Goal: Task Accomplishment & Management: Manage account settings

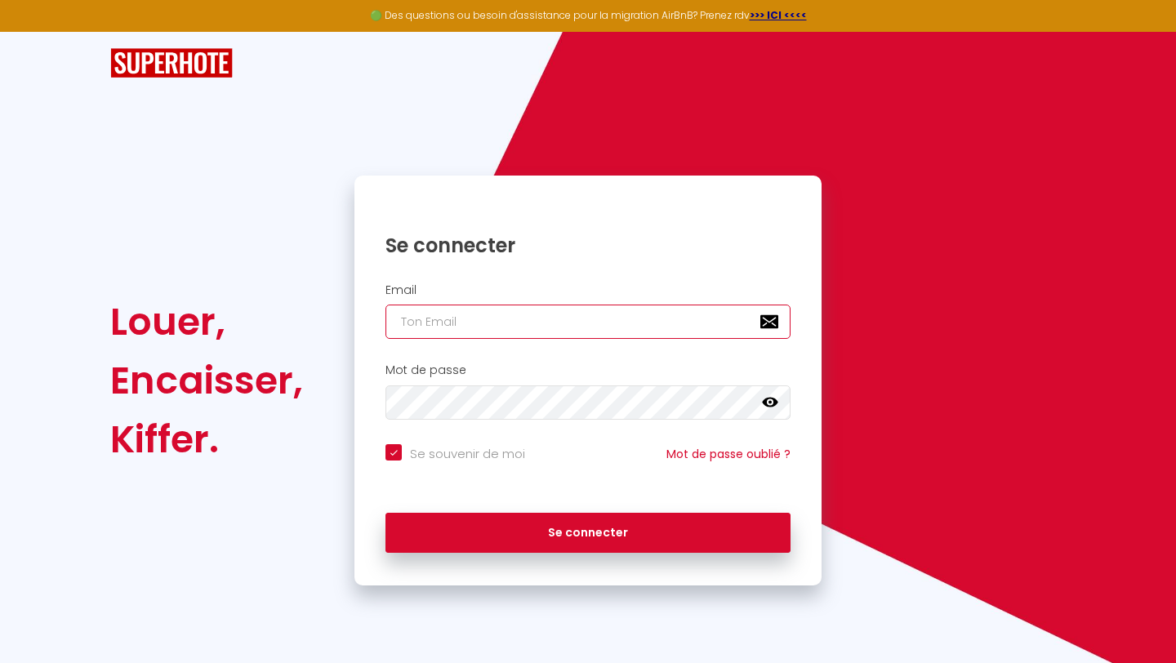
click at [413, 313] on input "email" at bounding box center [587, 321] width 405 height 34
type input "[EMAIL_ADDRESS][DOMAIN_NAME]"
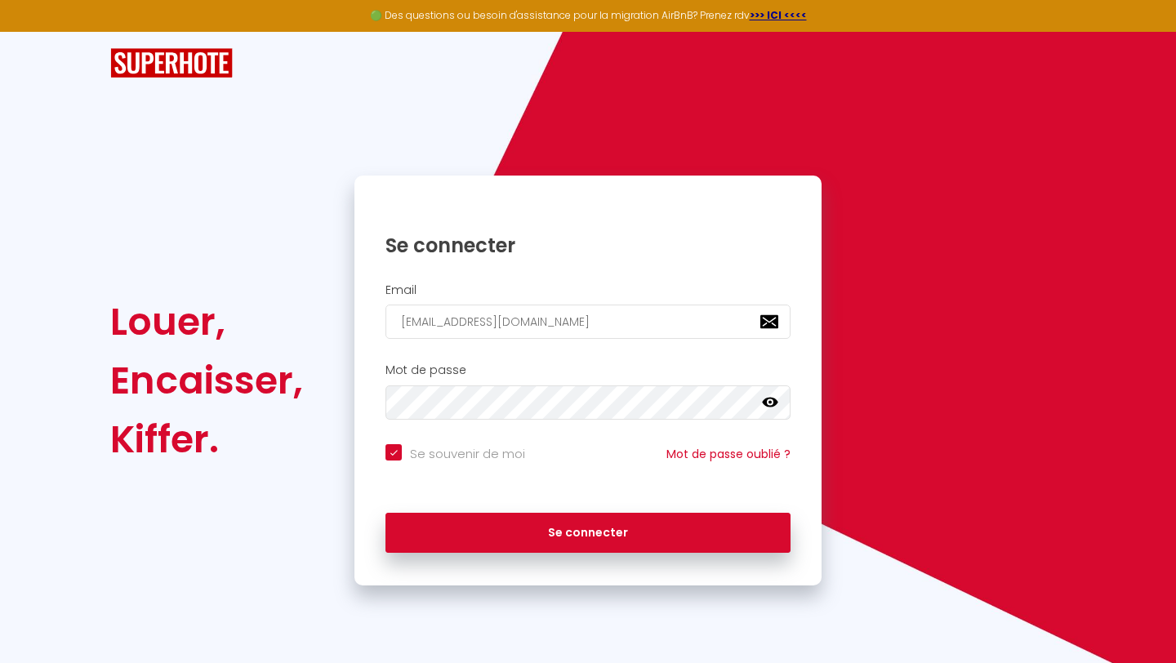
click at [776, 405] on icon at bounding box center [770, 402] width 16 height 16
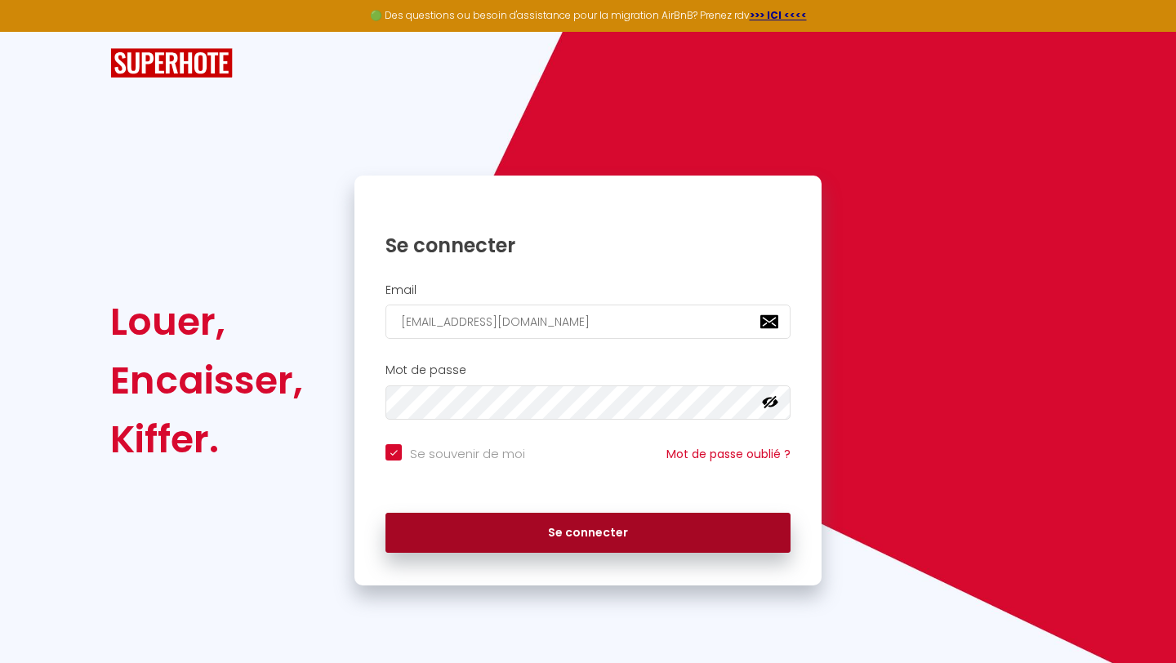
click at [620, 528] on button "Se connecter" at bounding box center [587, 533] width 405 height 41
checkbox input "true"
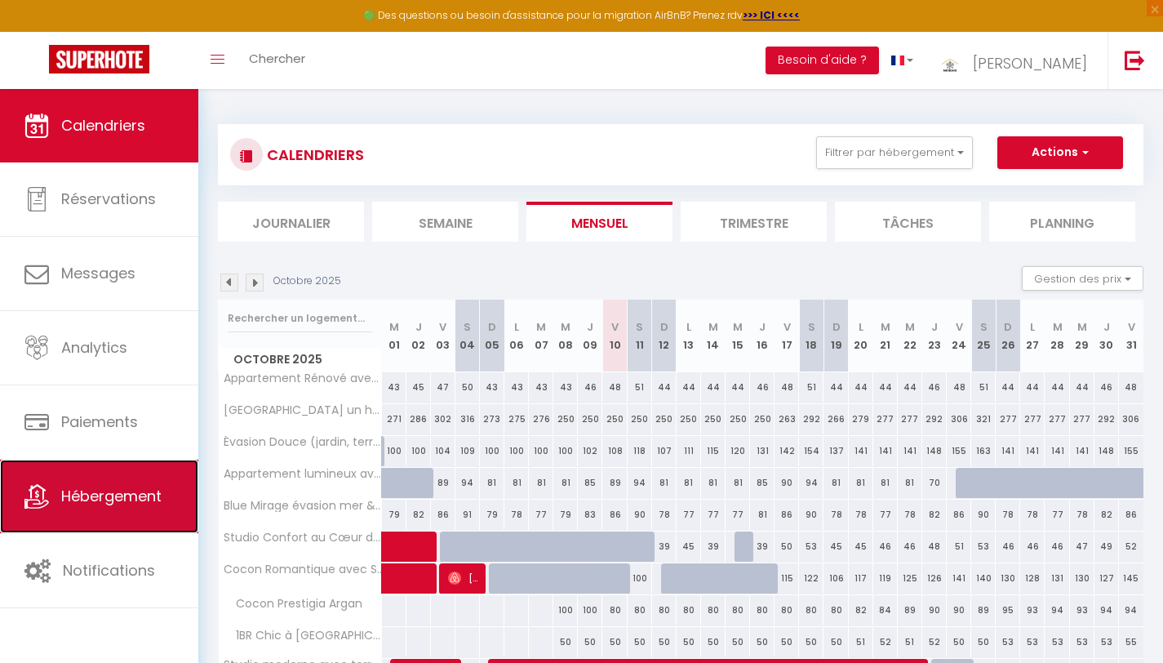
click at [136, 490] on span "Hébergement" at bounding box center [111, 496] width 100 height 20
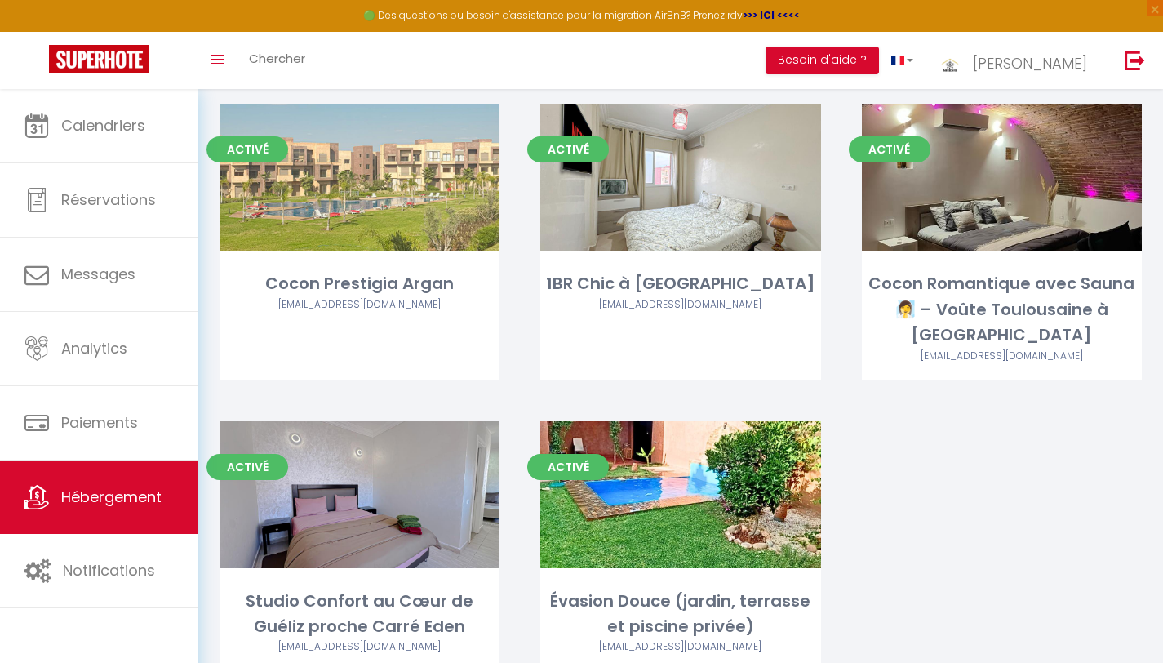
scroll to position [753, 0]
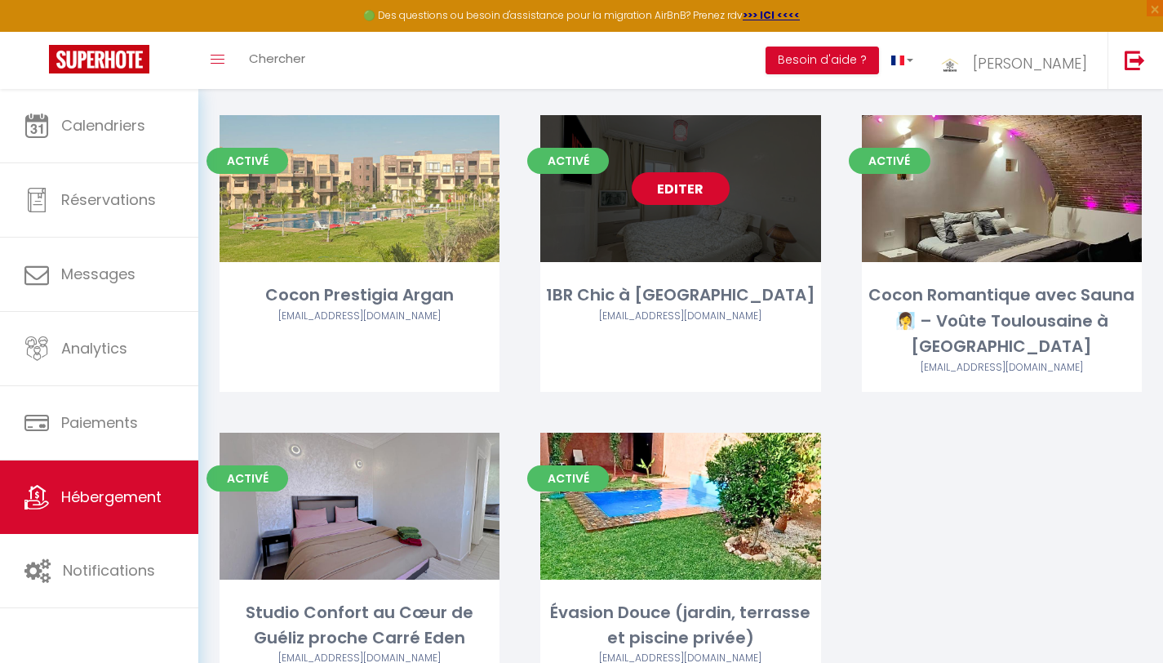
click at [682, 172] on link "Editer" at bounding box center [681, 188] width 98 height 33
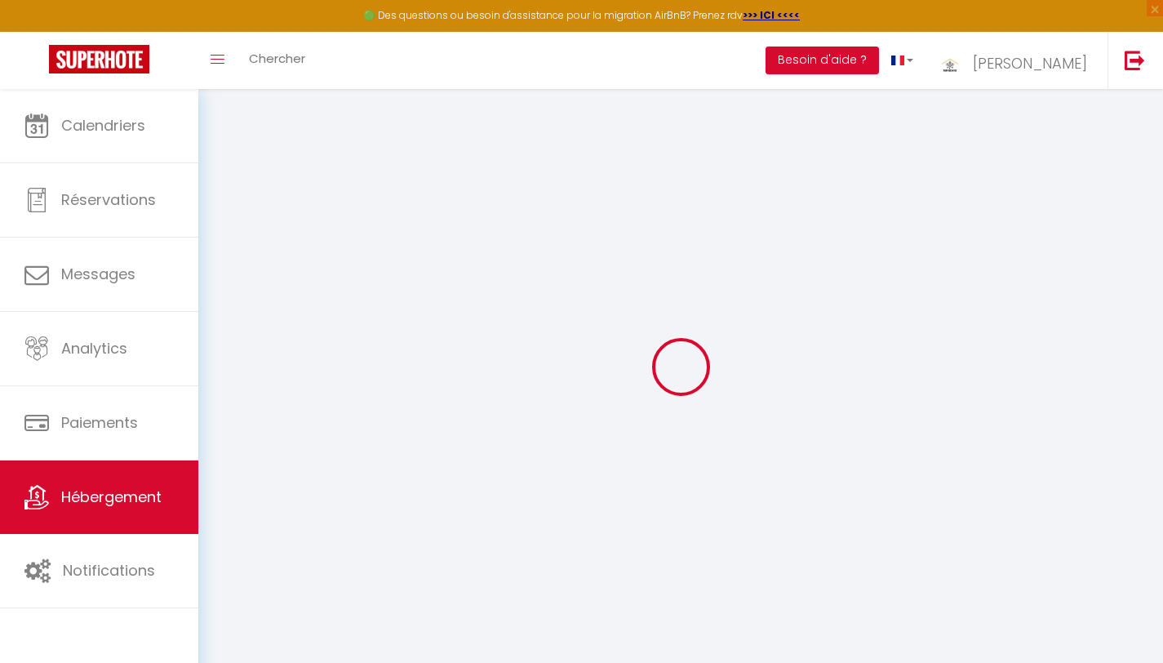
select select
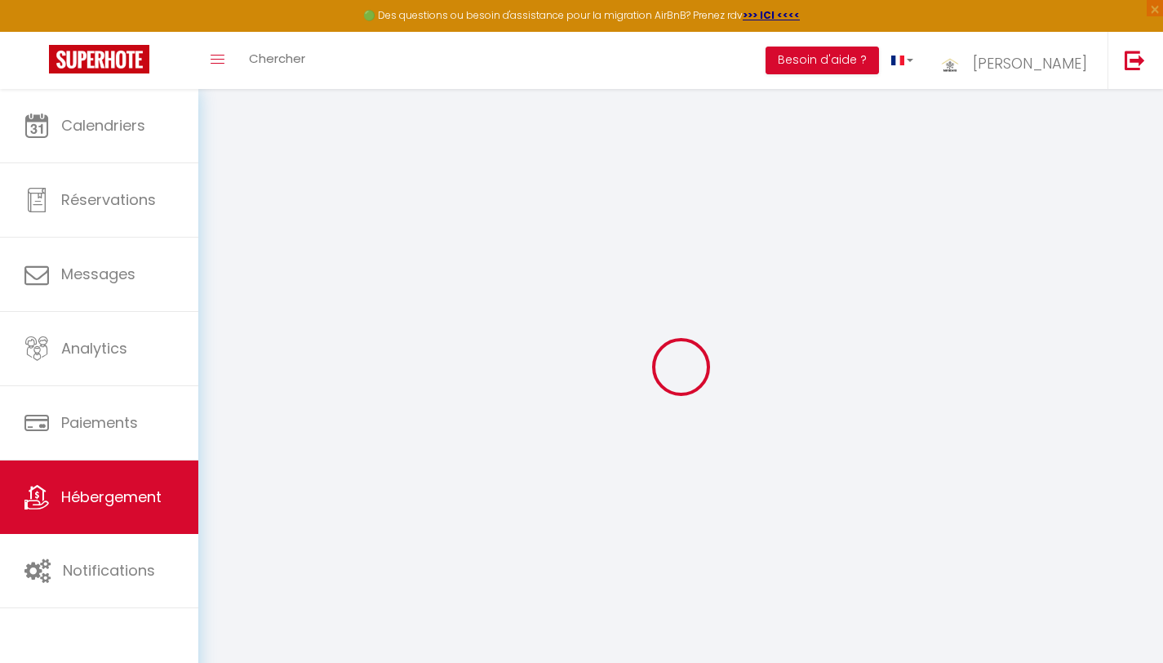
select select
checkbox input "false"
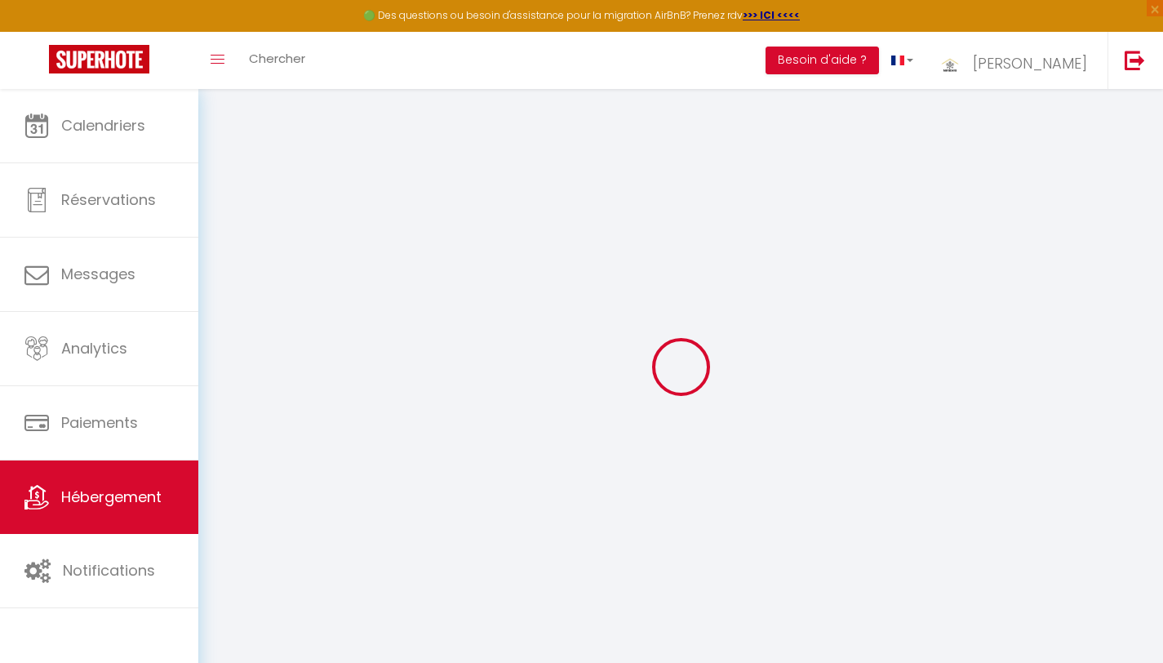
select select
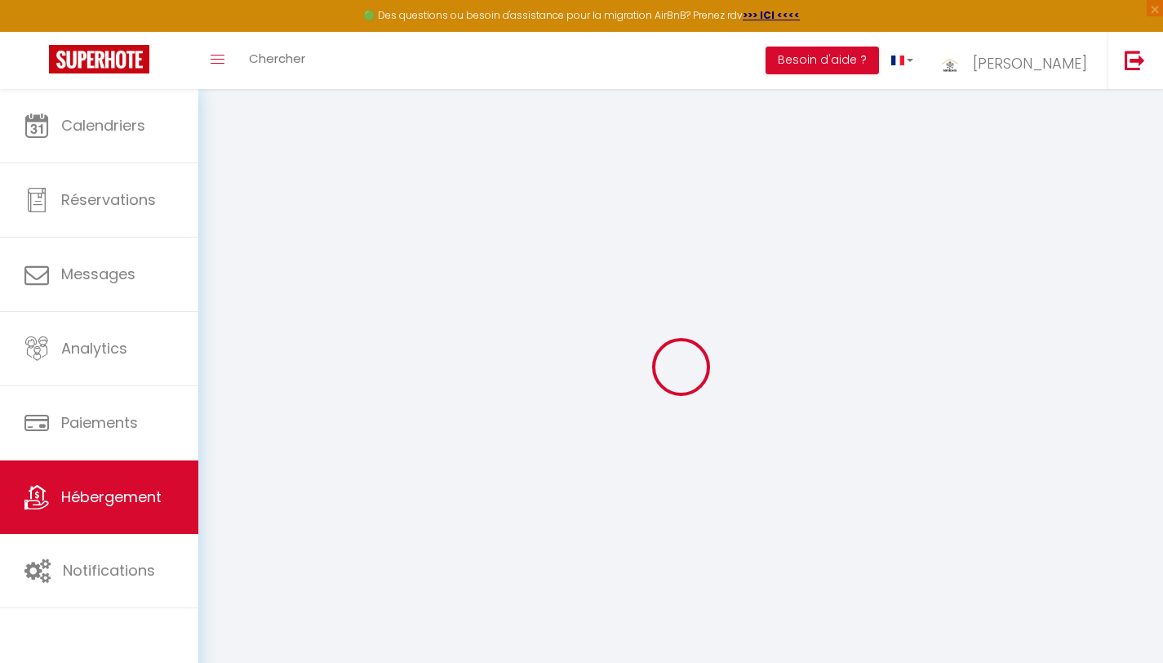
select select
checkbox input "false"
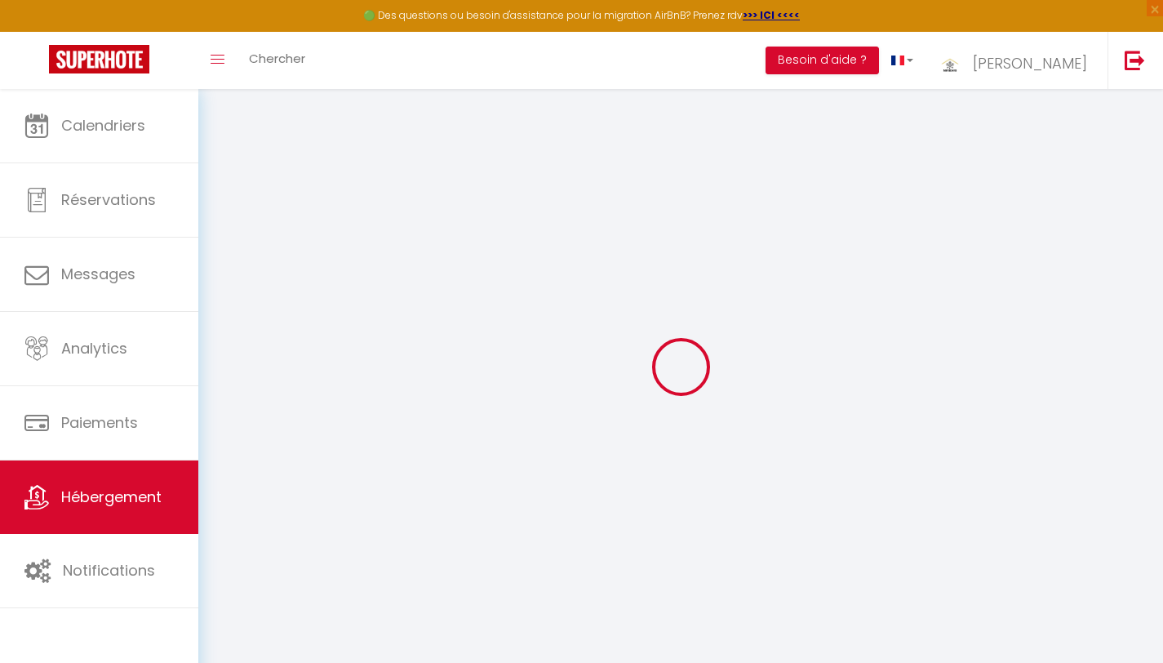
checkbox input "false"
select select
type input "1BR Chic à [GEOGRAPHIC_DATA]"
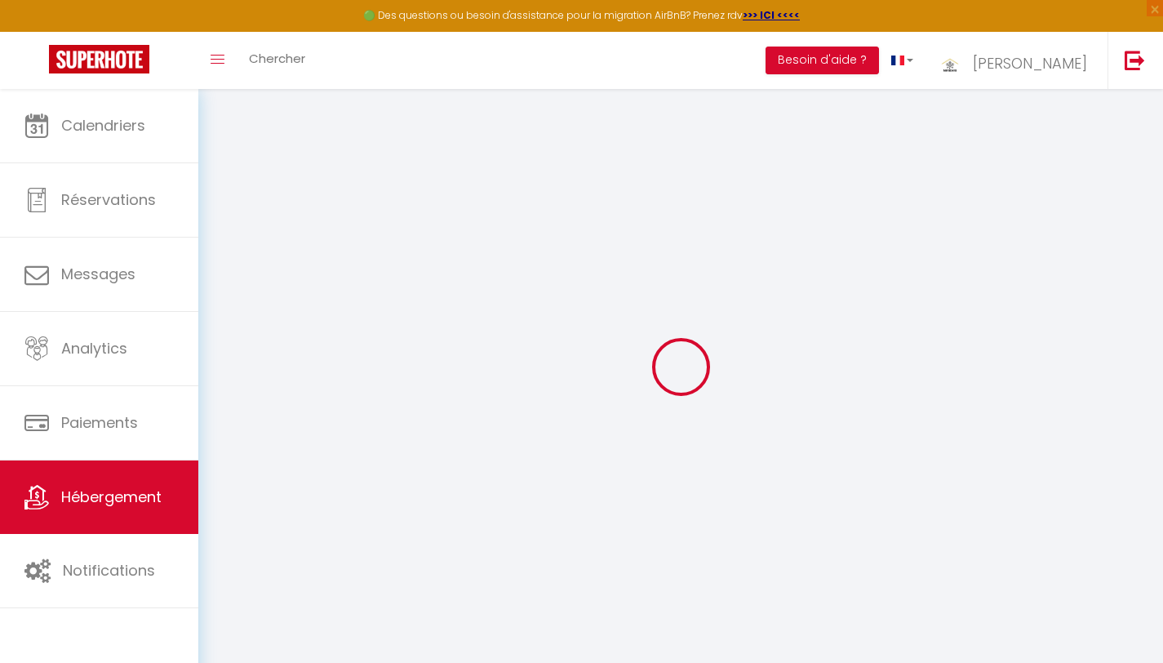
type input "Taoufk"
type input "AYACH"
select select "1"
type input "100"
type input "25"
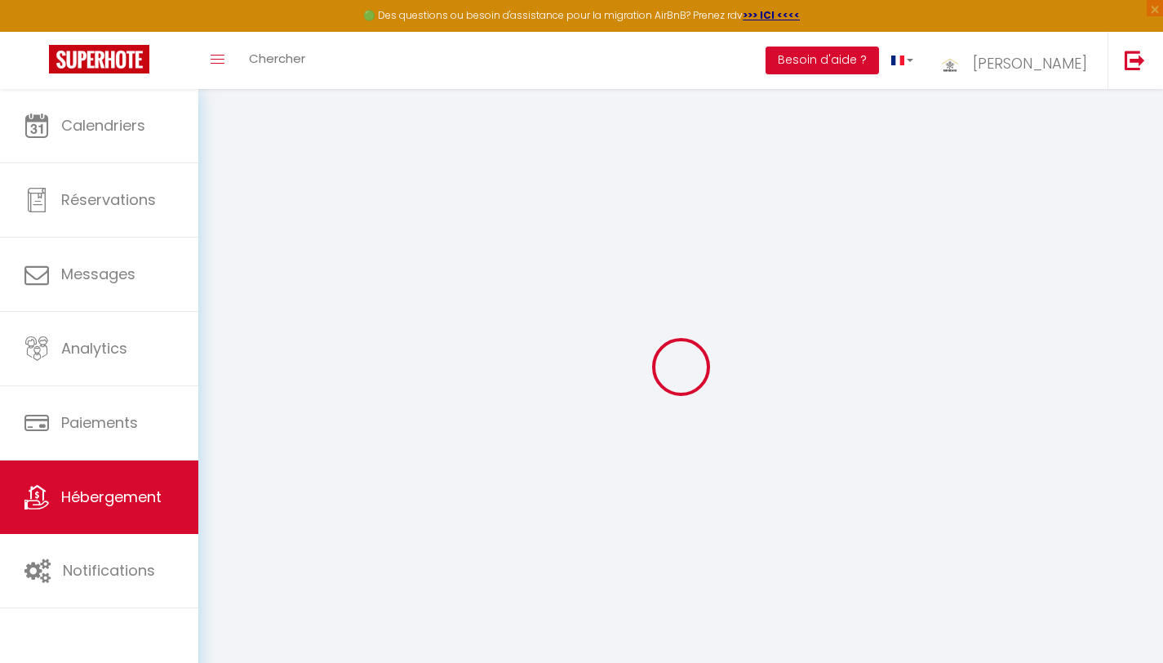
select select
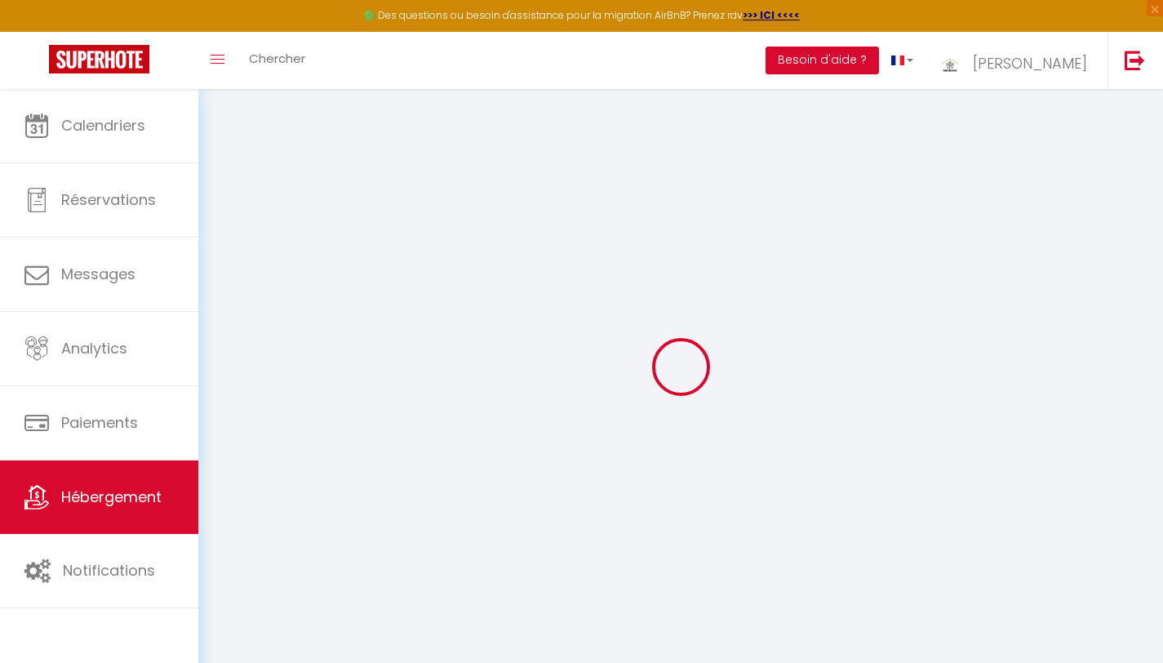
type input "MXCC+397"
type input "40000"
type input "[GEOGRAPHIC_DATA]"
select select "146"
type input "[EMAIL_ADDRESS][DOMAIN_NAME]"
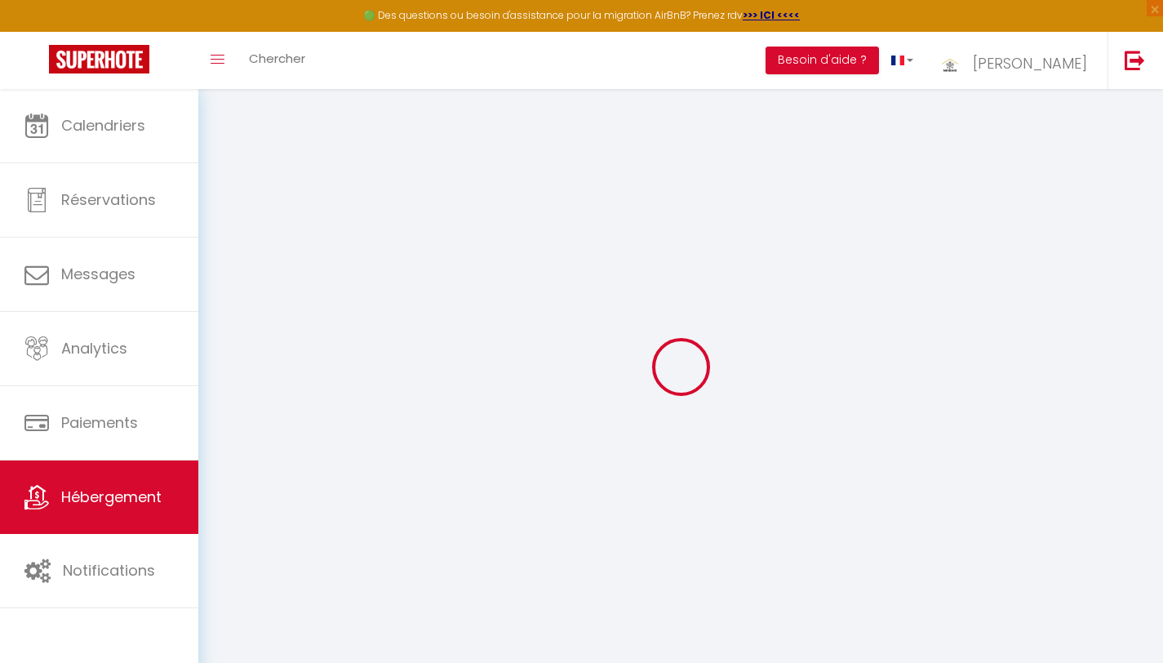
select select "10810"
checkbox input "false"
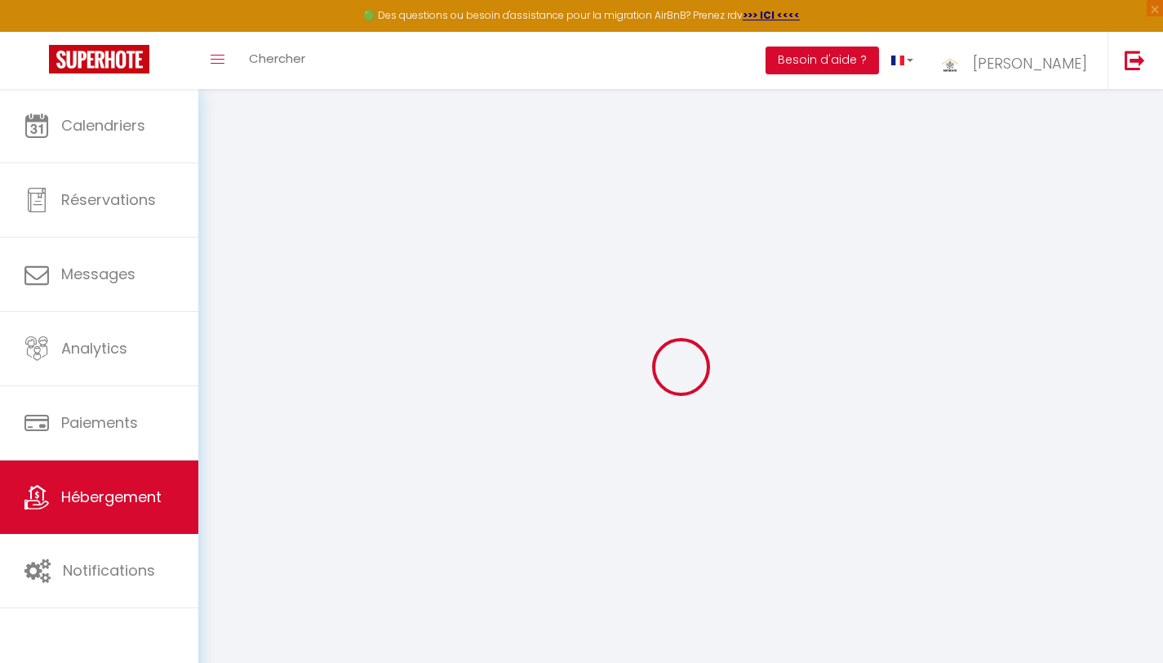
type input "20"
type input "0"
select select
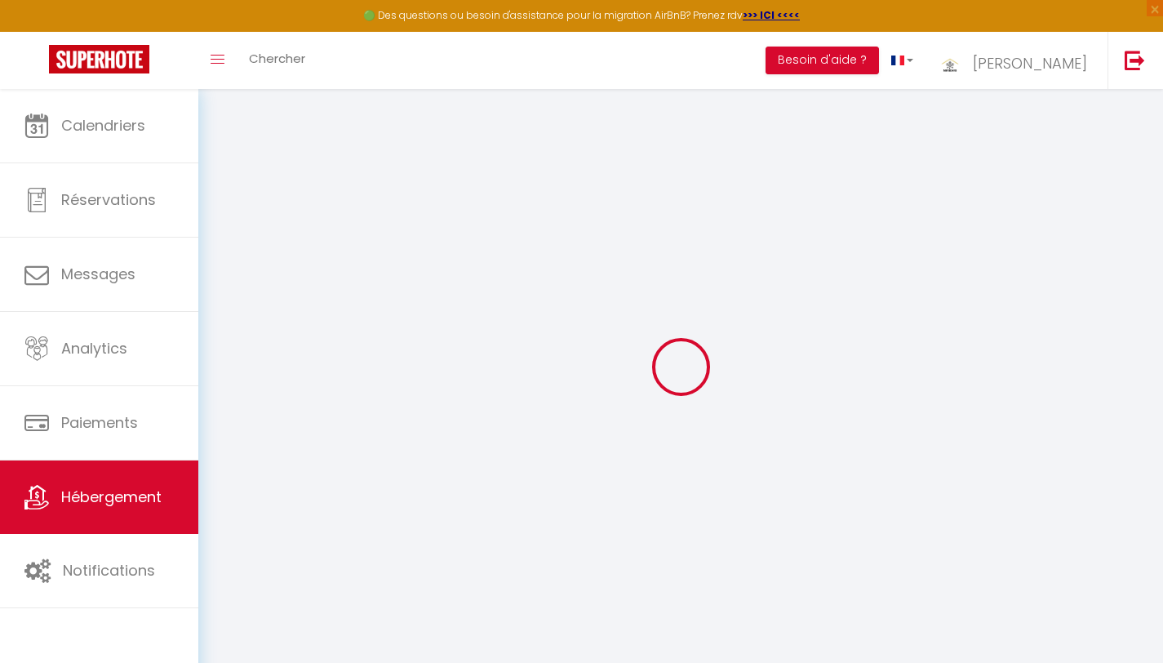
select select
checkbox input "false"
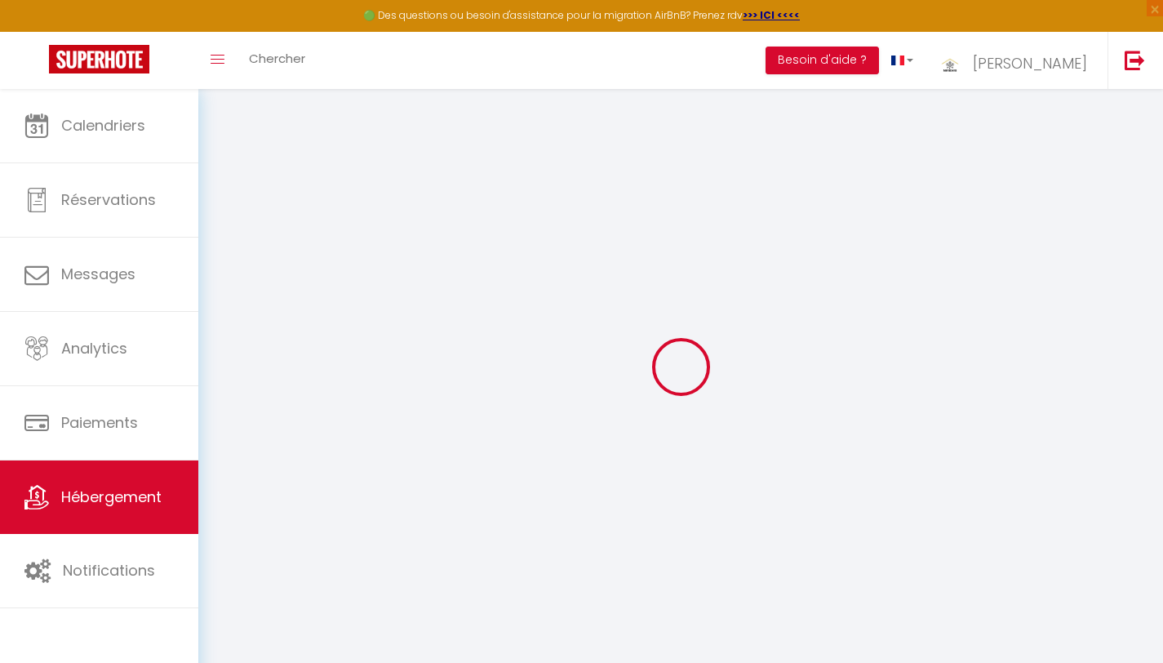
checkbox input "false"
select select
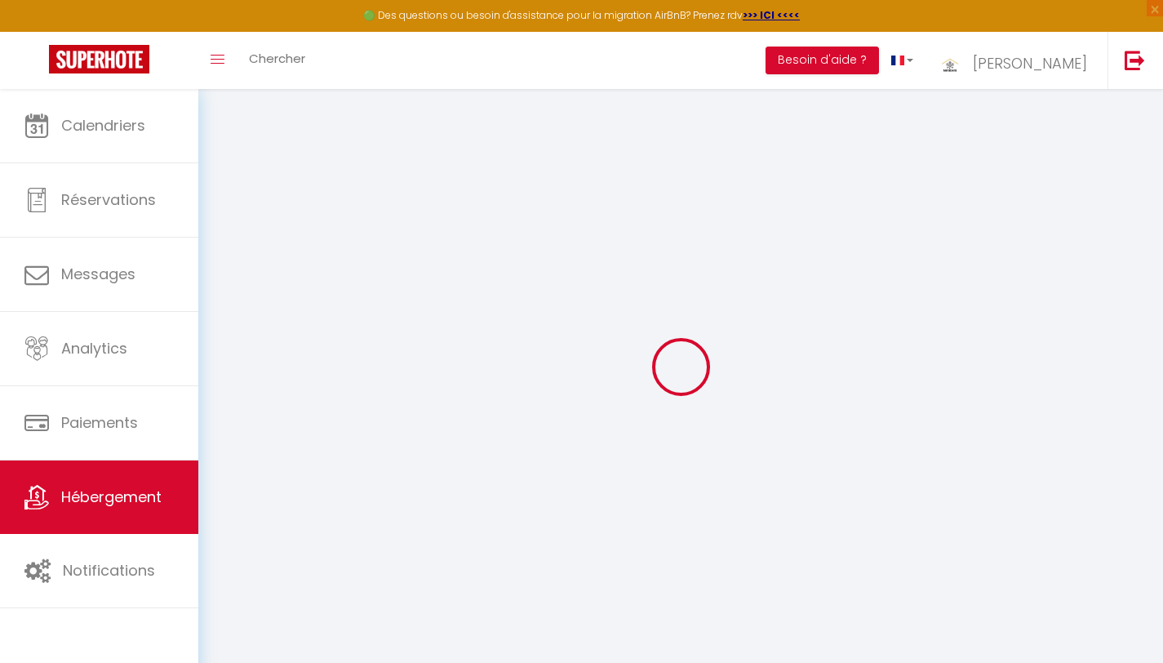
select select
checkbox input "false"
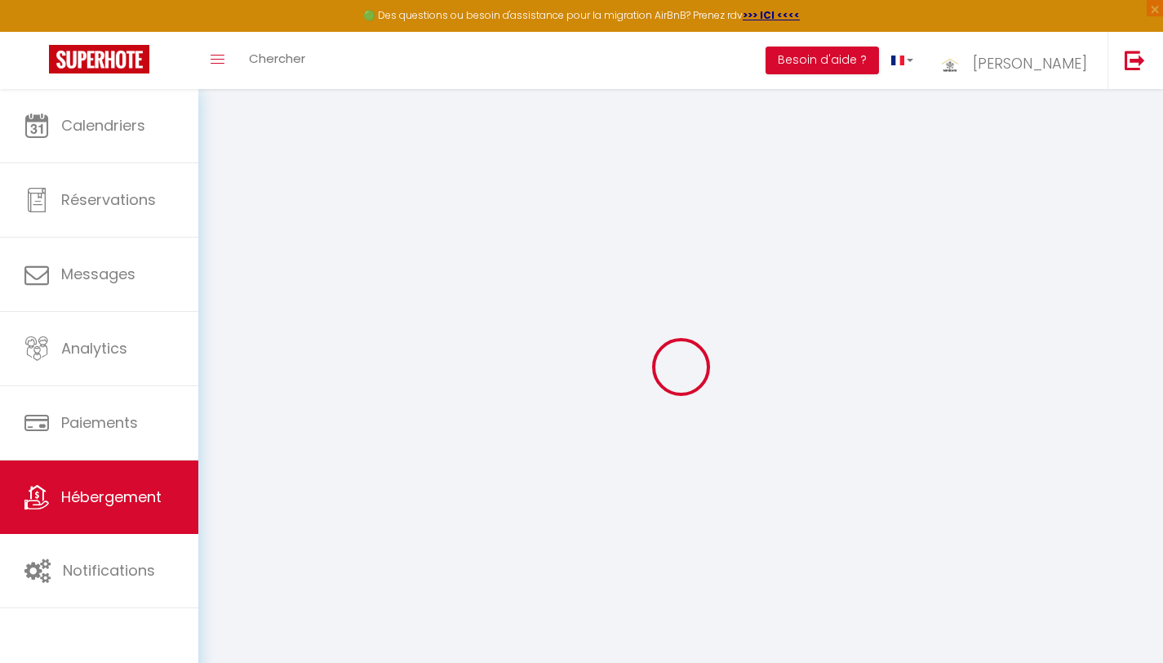
checkbox input "false"
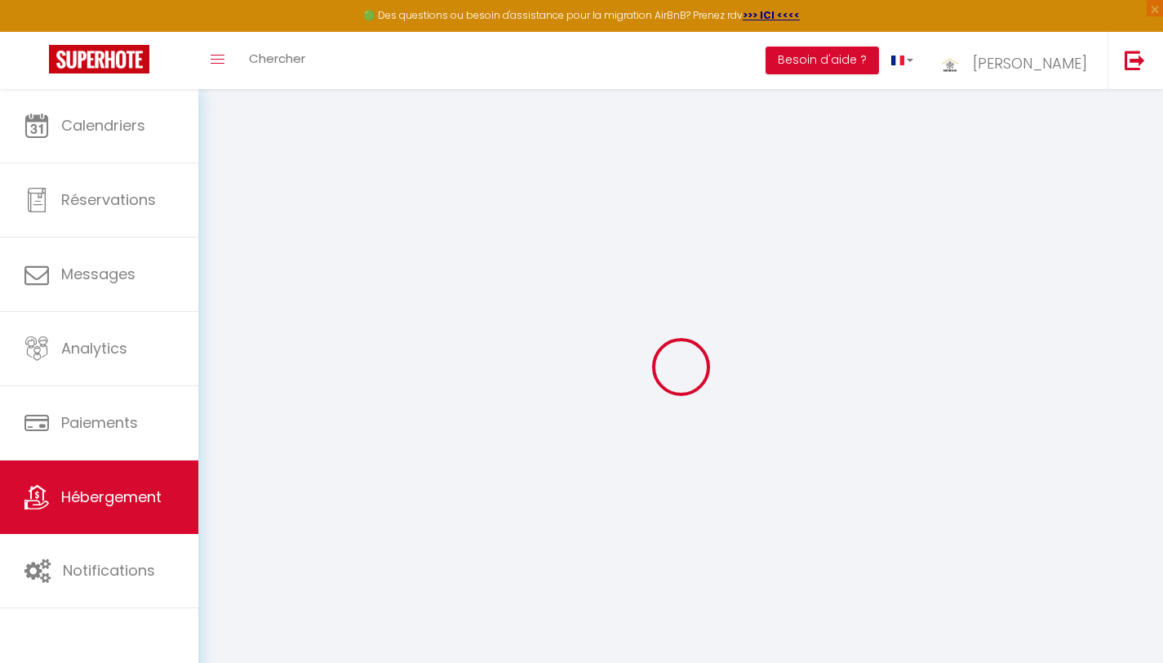
checkbox input "false"
select select "15:00"
select select "00:00"
select select "11:00"
select select "15"
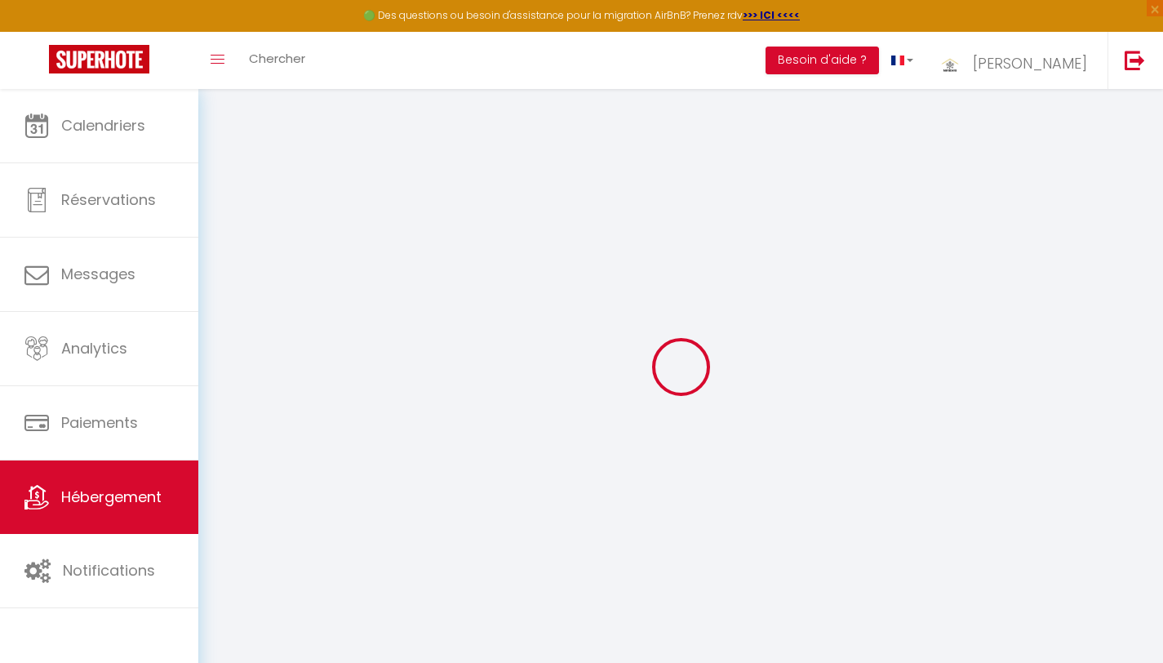
select select "15"
checkbox input "false"
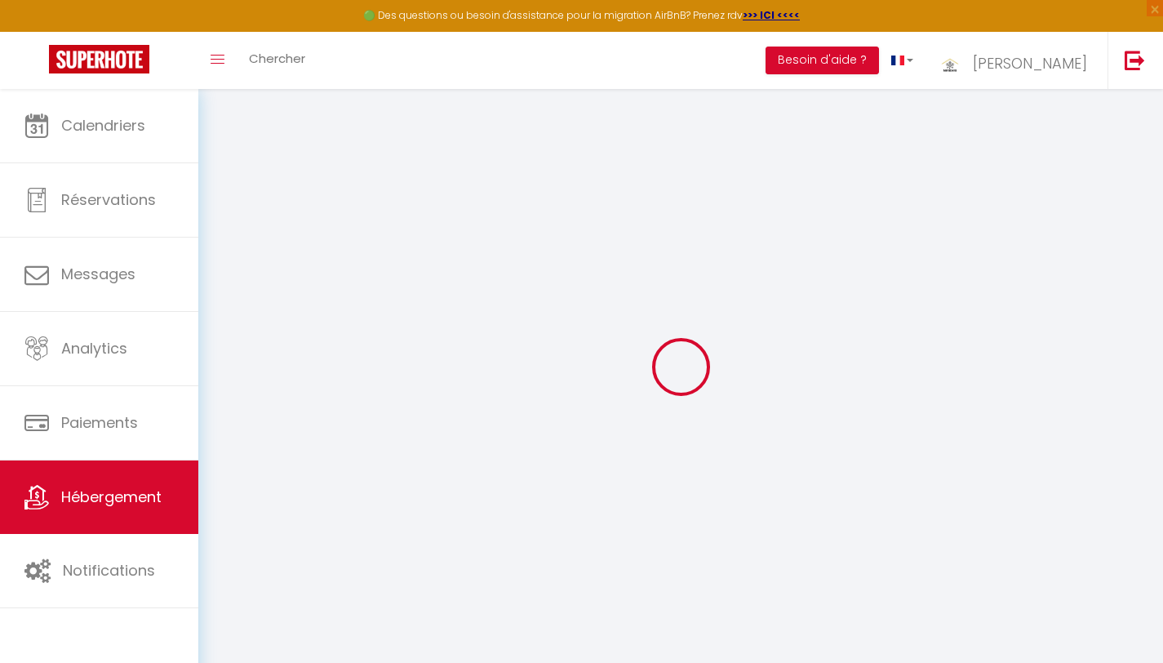
checkbox input "false"
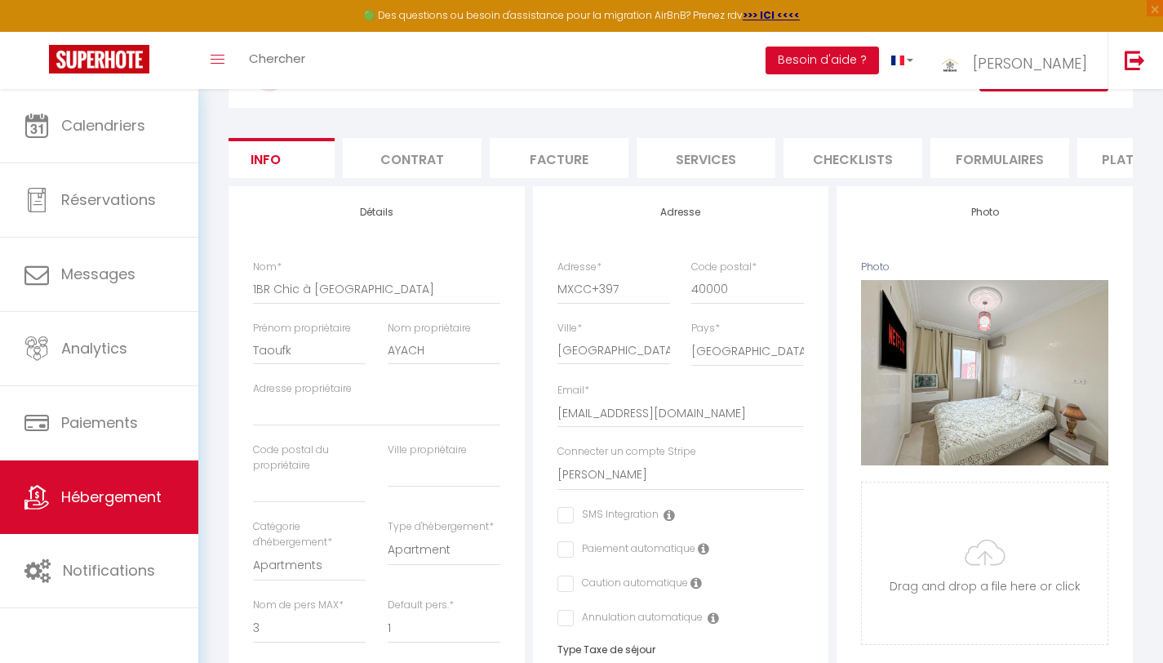
scroll to position [0, 31]
click at [87, 496] on span "Hébergement" at bounding box center [111, 497] width 100 height 20
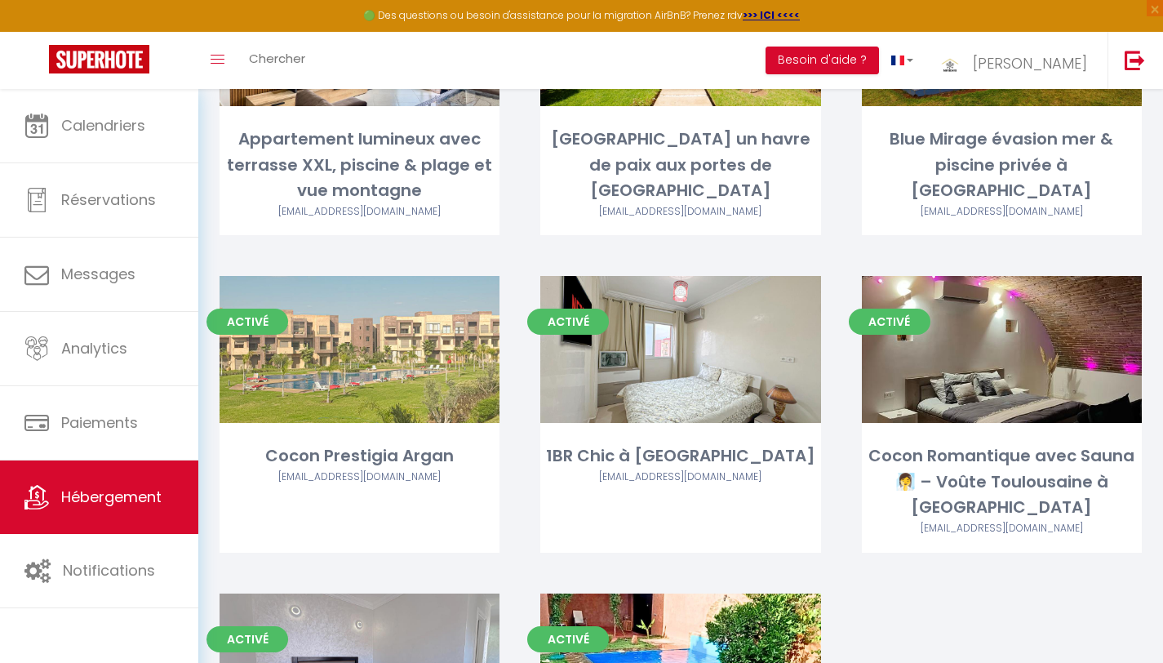
scroll to position [595, 0]
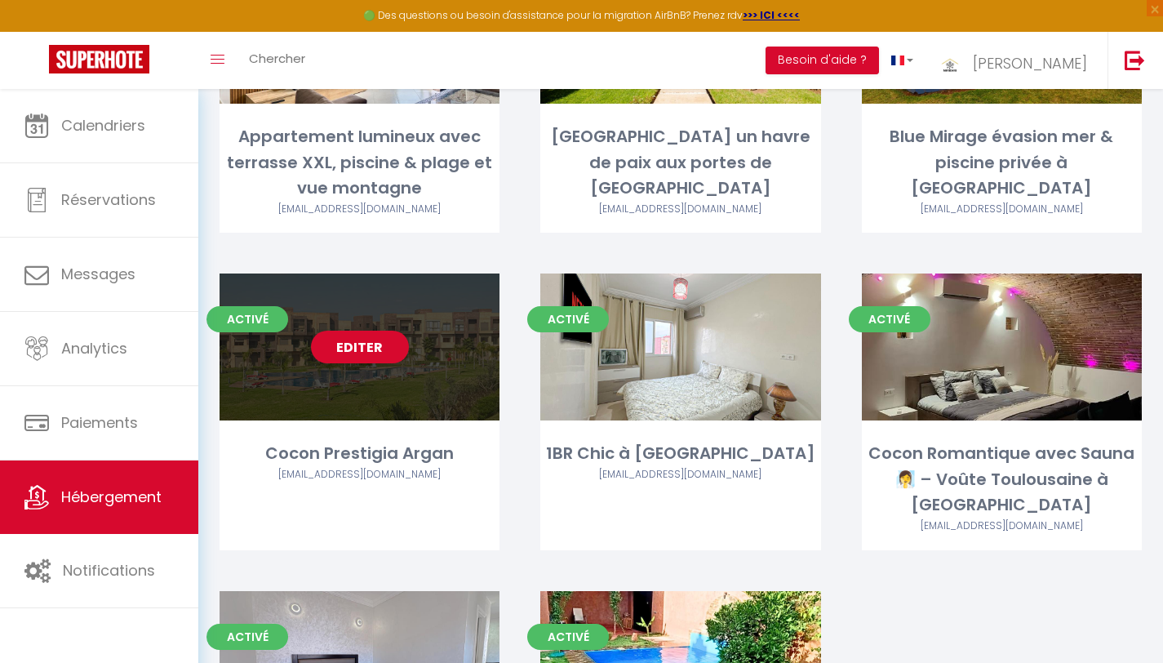
click at [373, 361] on div "Editer" at bounding box center [360, 346] width 280 height 147
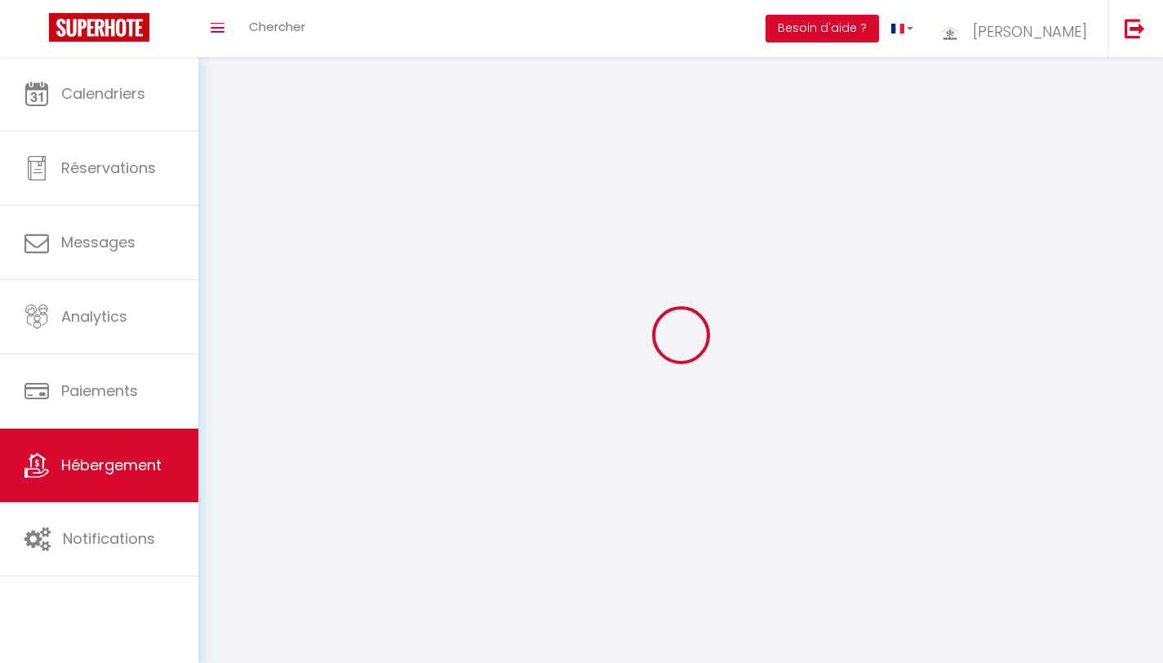
select select "1"
select select
select select "28"
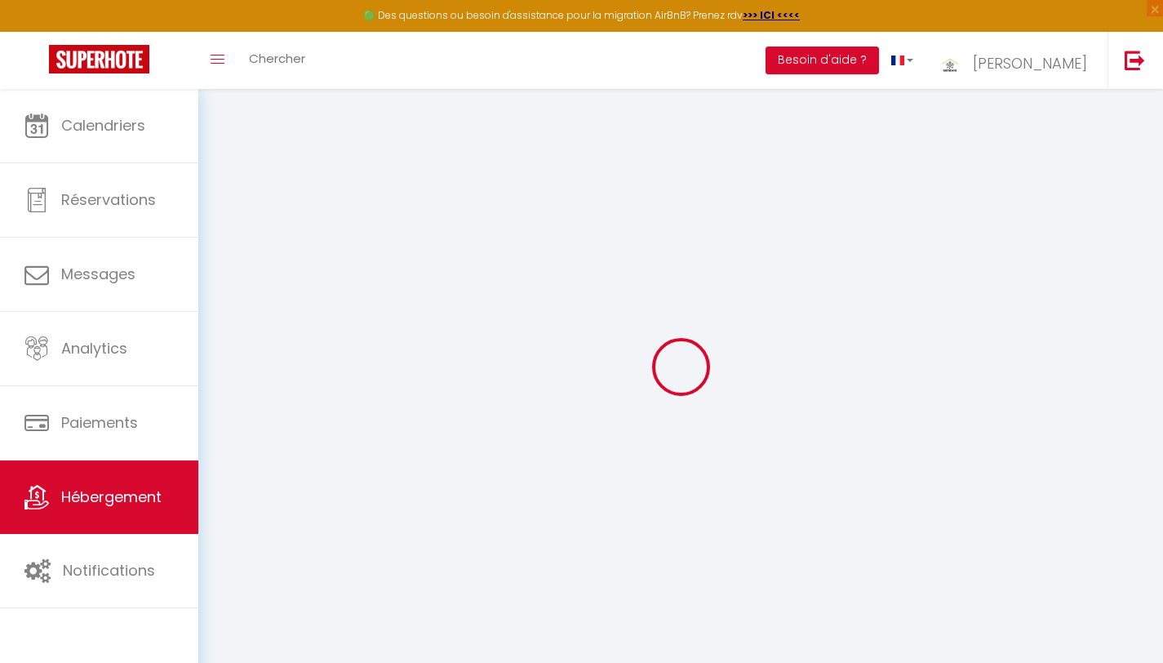
select select
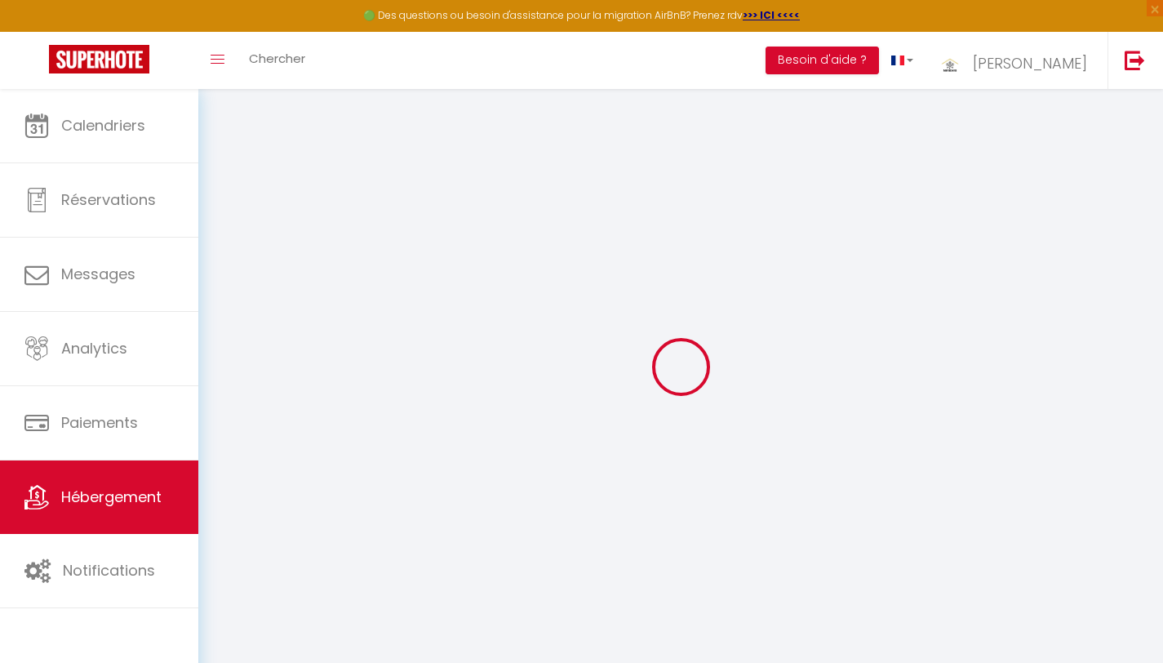
select select
checkbox input "false"
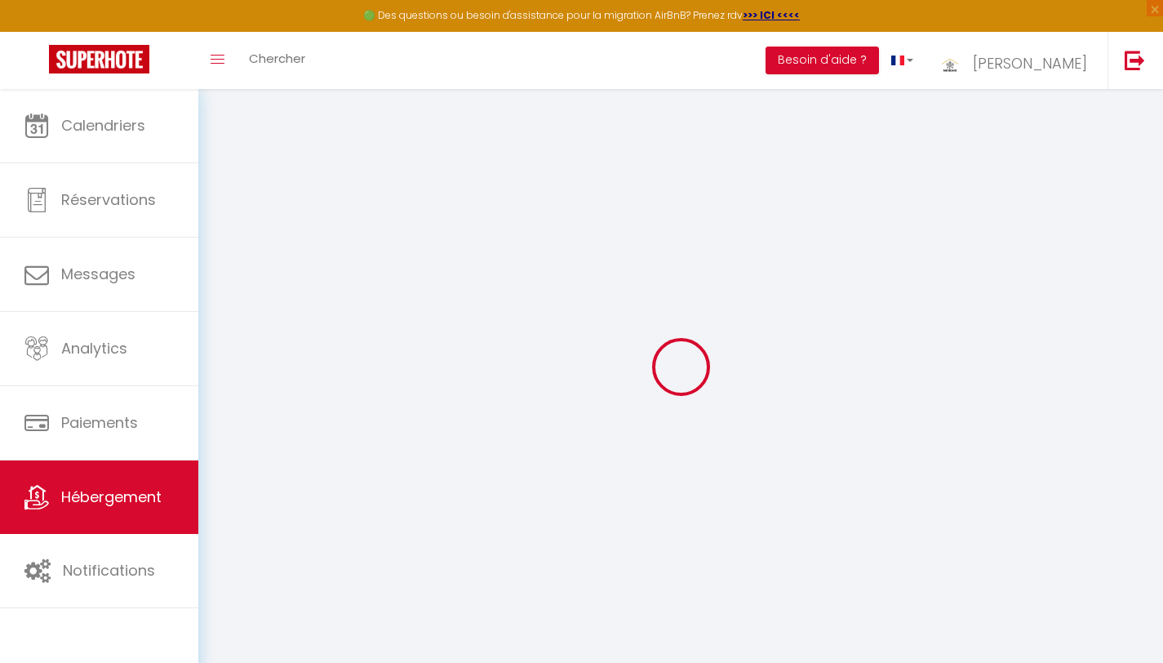
select select
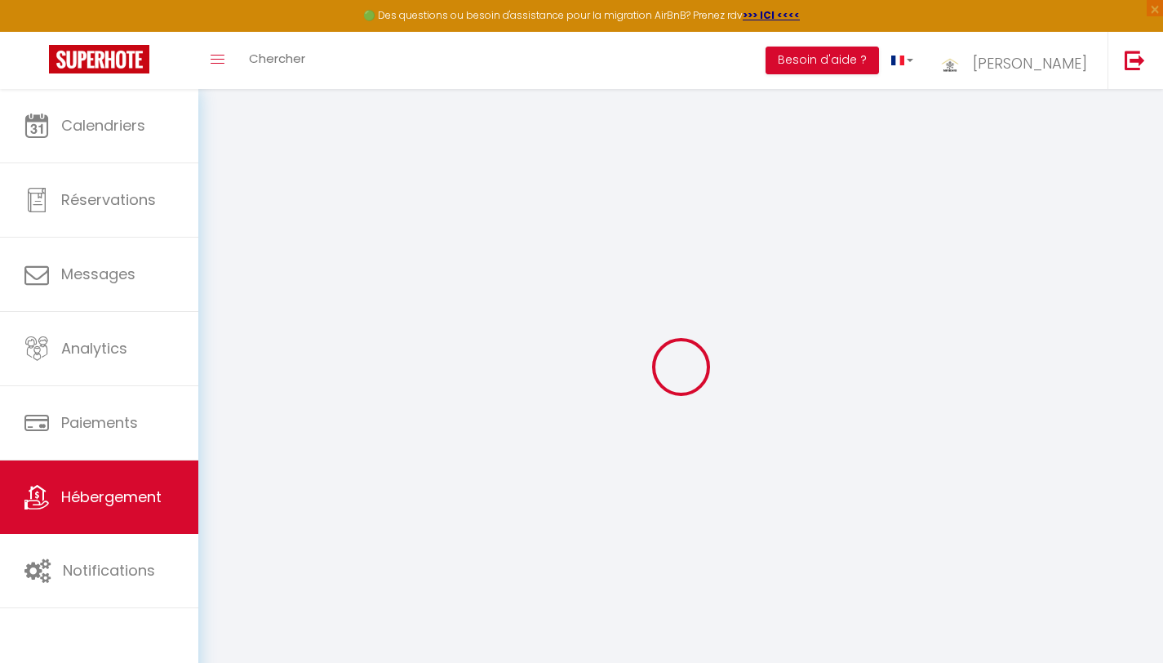
select select
checkbox input "false"
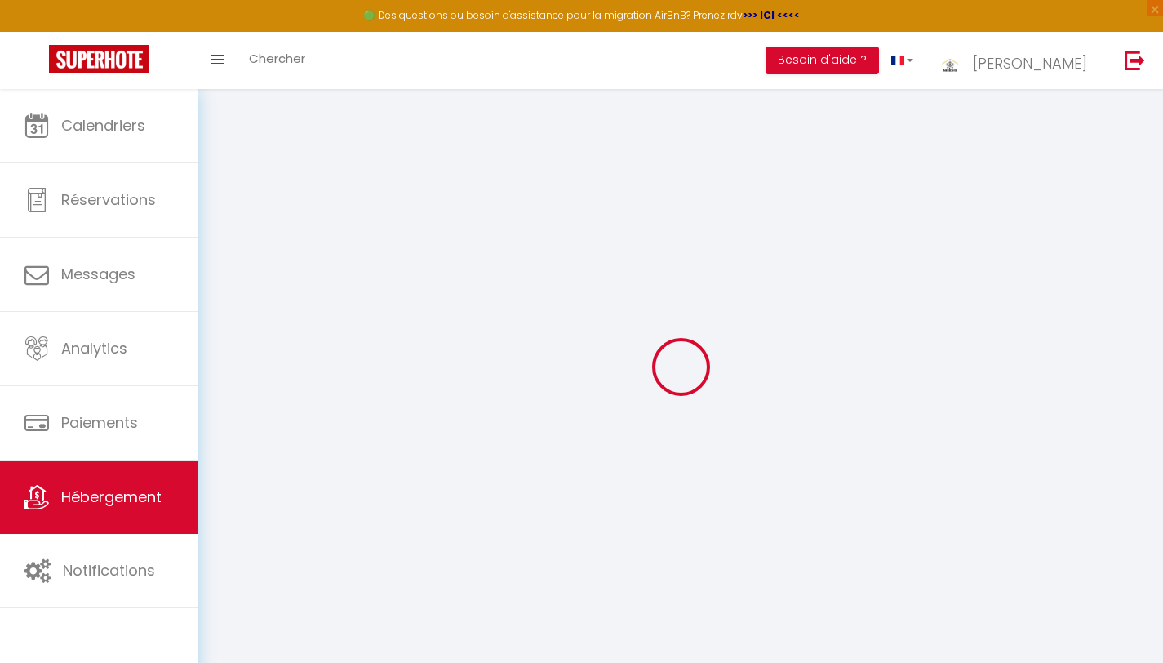
checkbox input "false"
select select
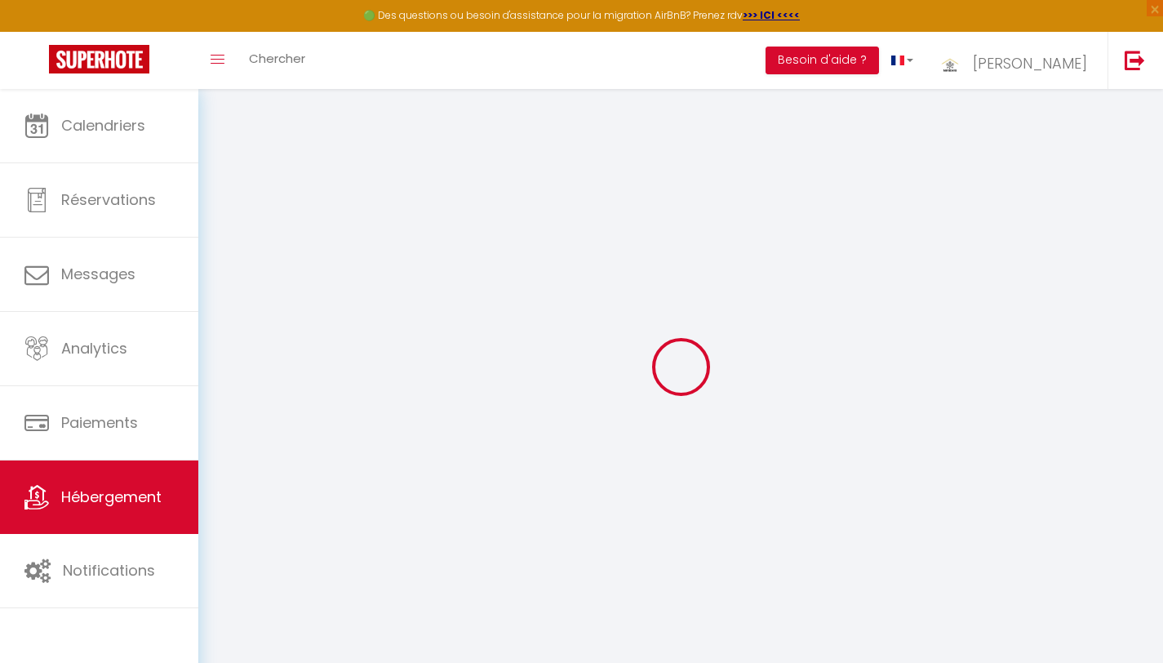
select select
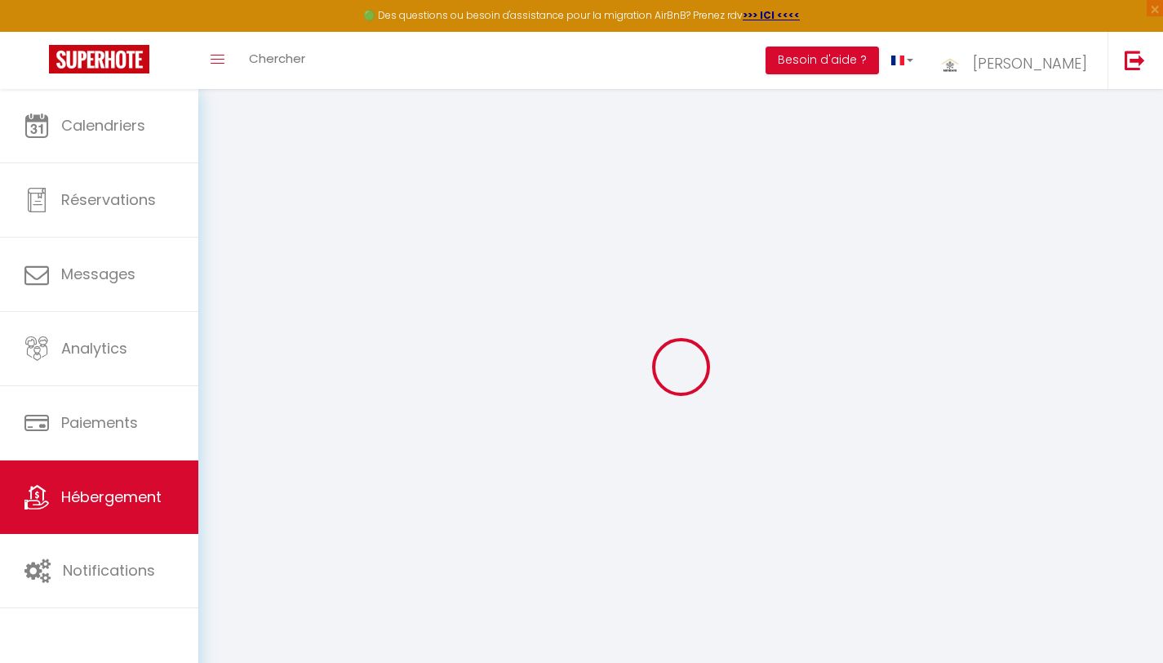
checkbox input "false"
select select
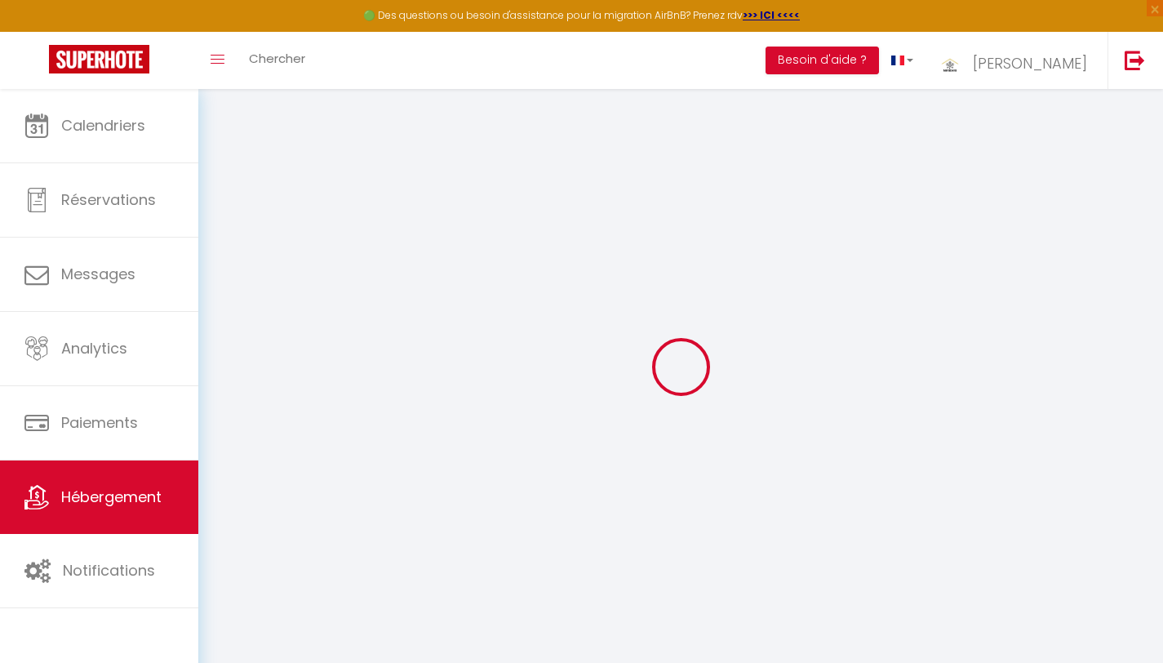
select select
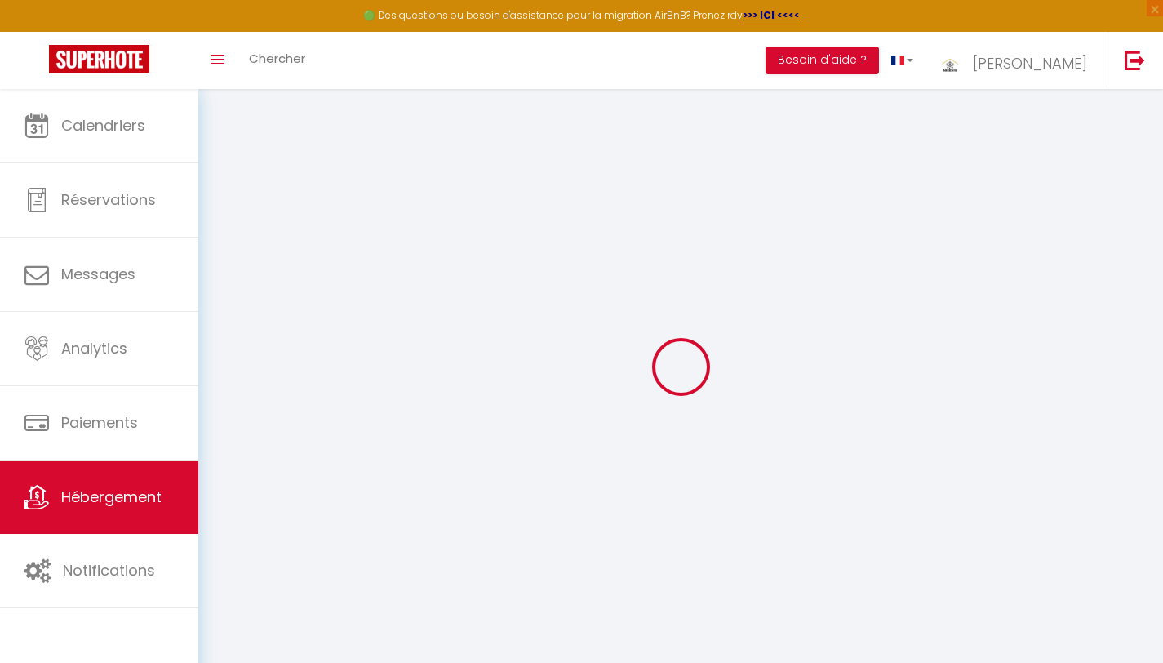
select select
checkbox input "false"
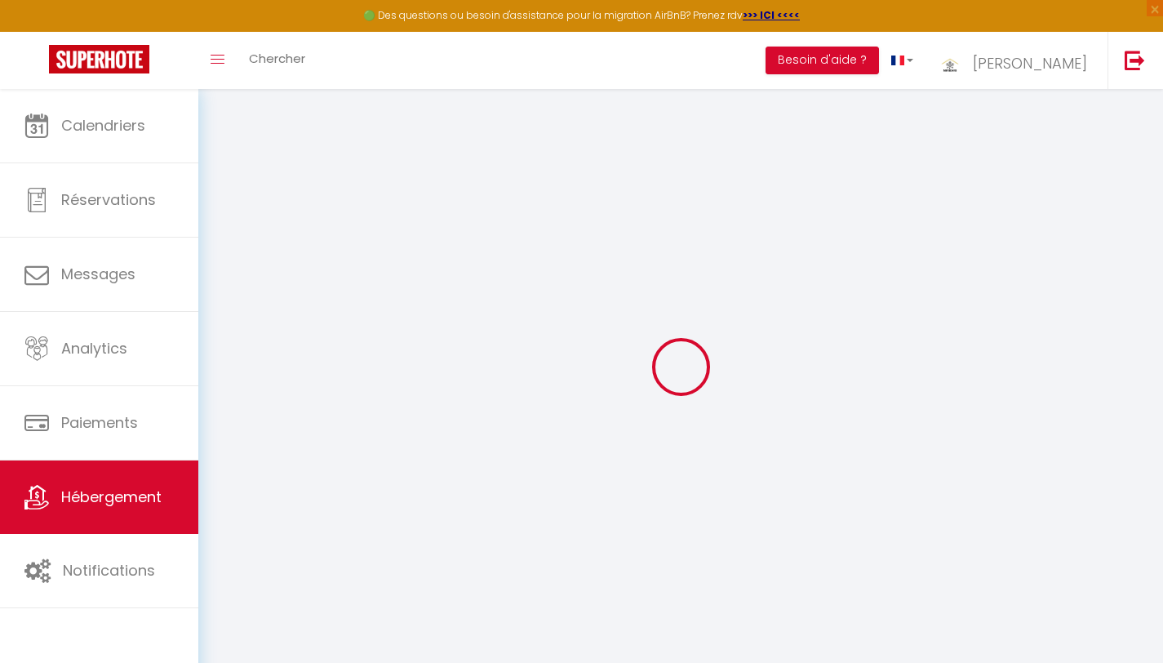
checkbox input "false"
select select
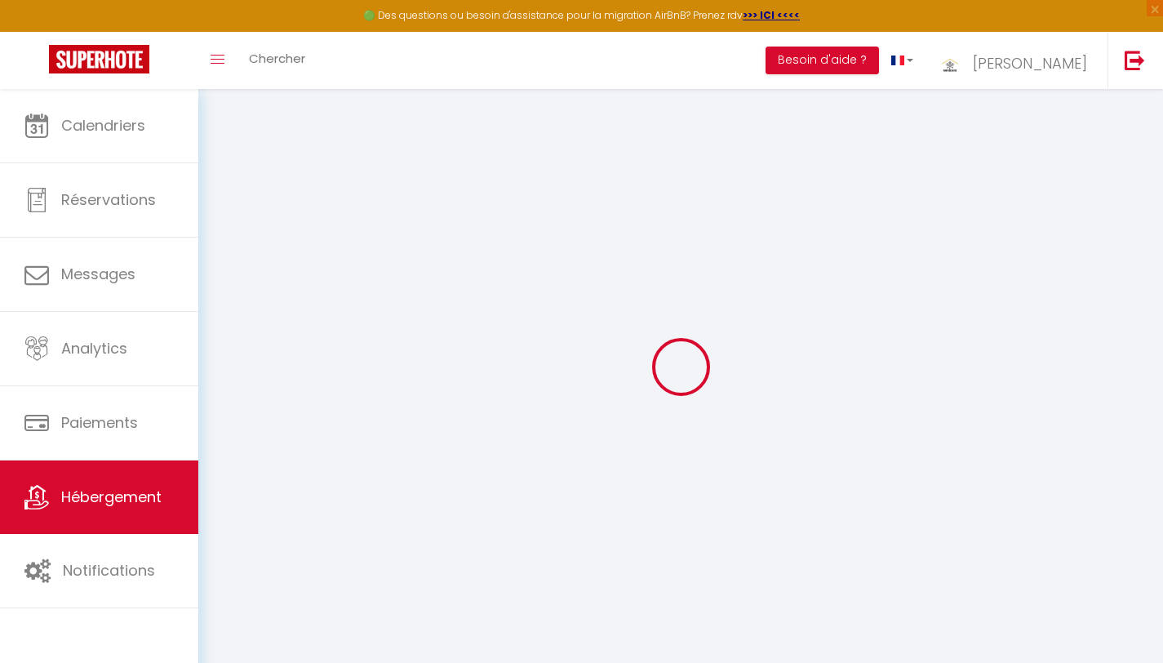
select select
checkbox input "false"
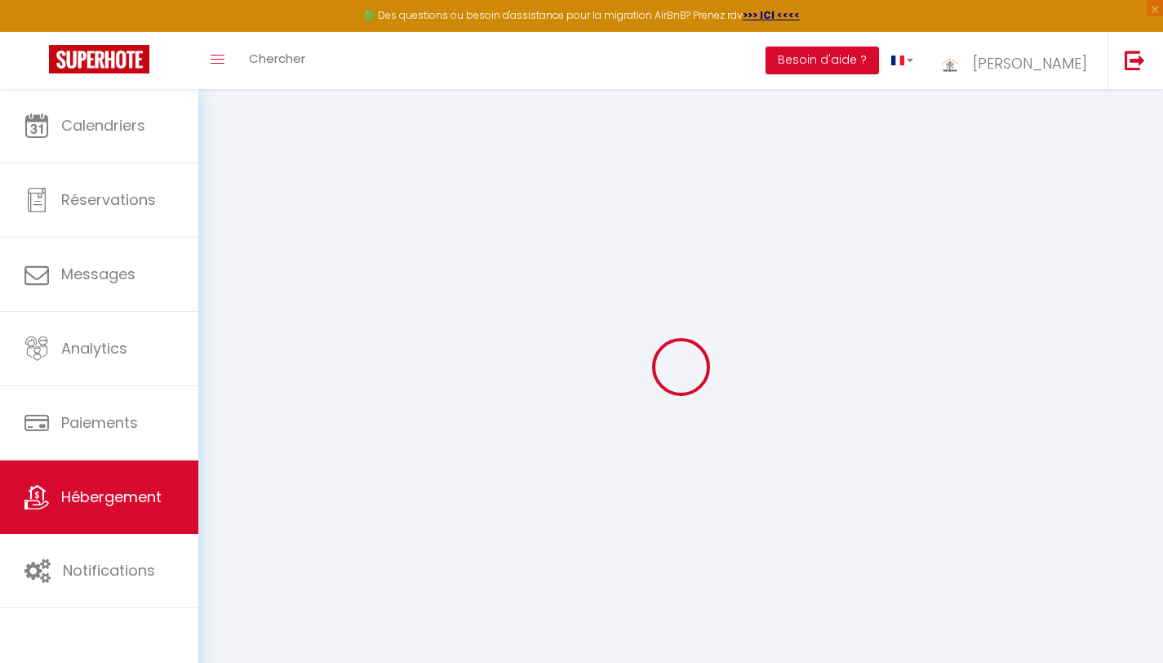
checkbox input "false"
select select
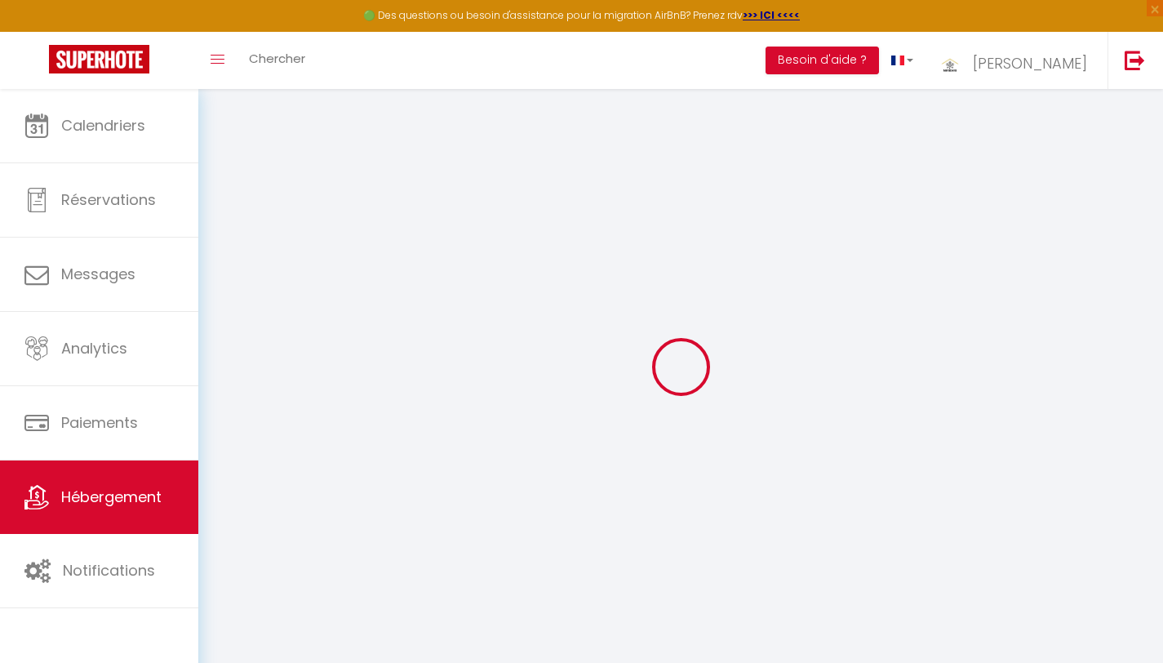
select select
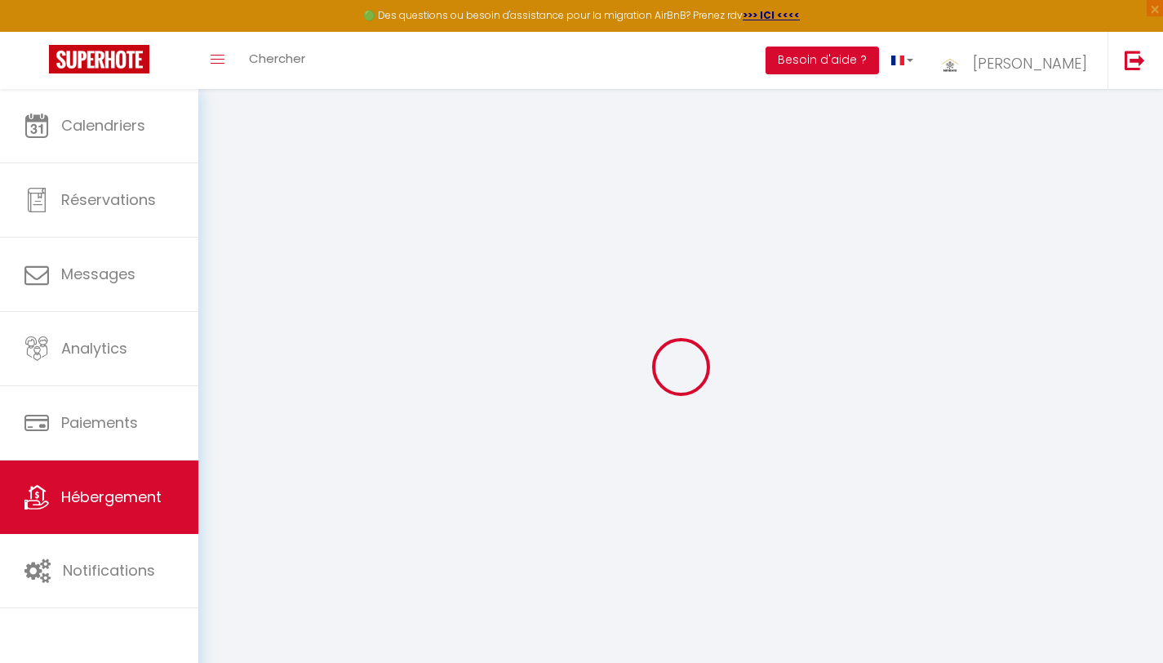
select select
checkbox input "false"
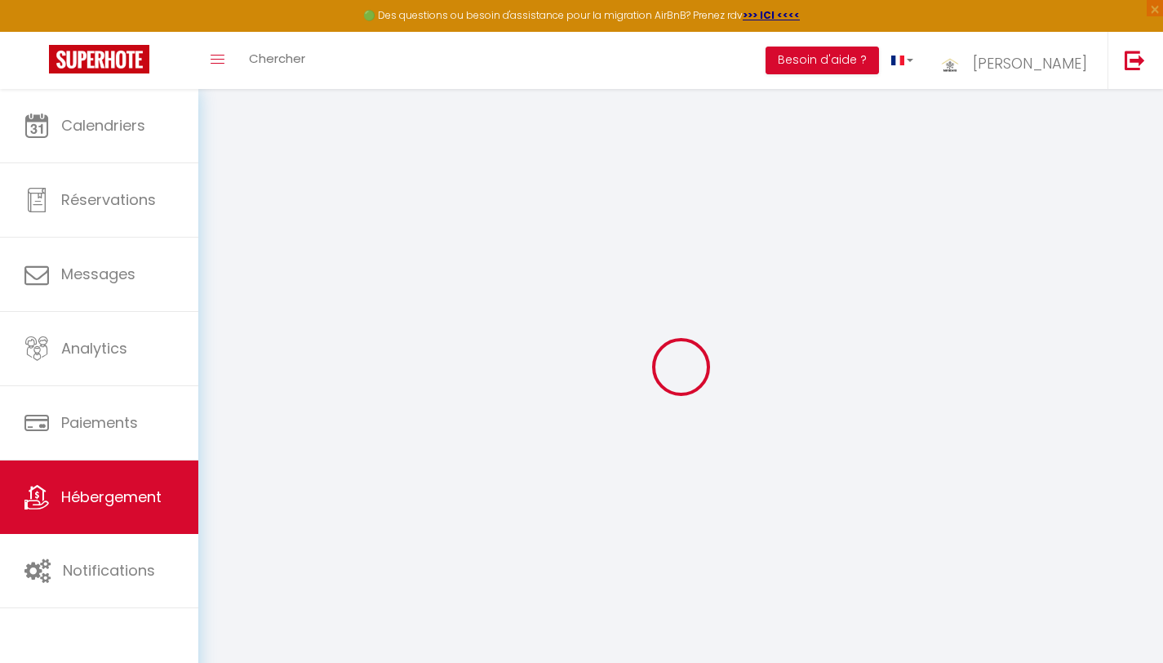
select select
type input "Cocon Prestigia Argan"
type input "Taoufk"
type input "AYACH"
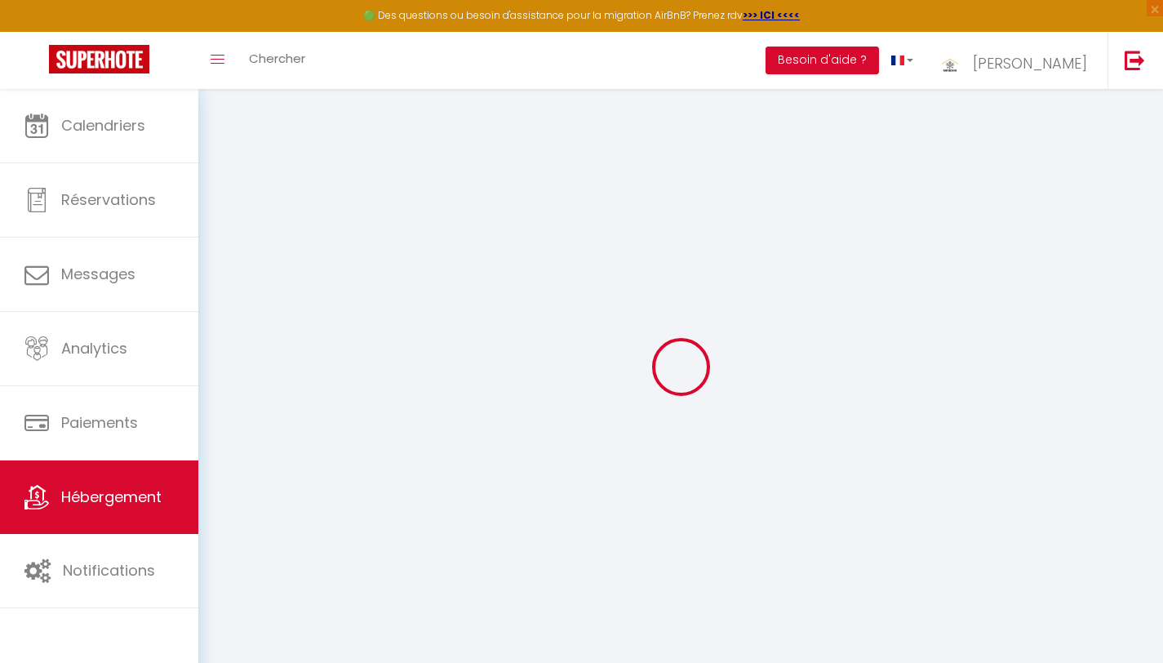
select select "8"
select select "1"
select select "3"
select select "2"
type input "100"
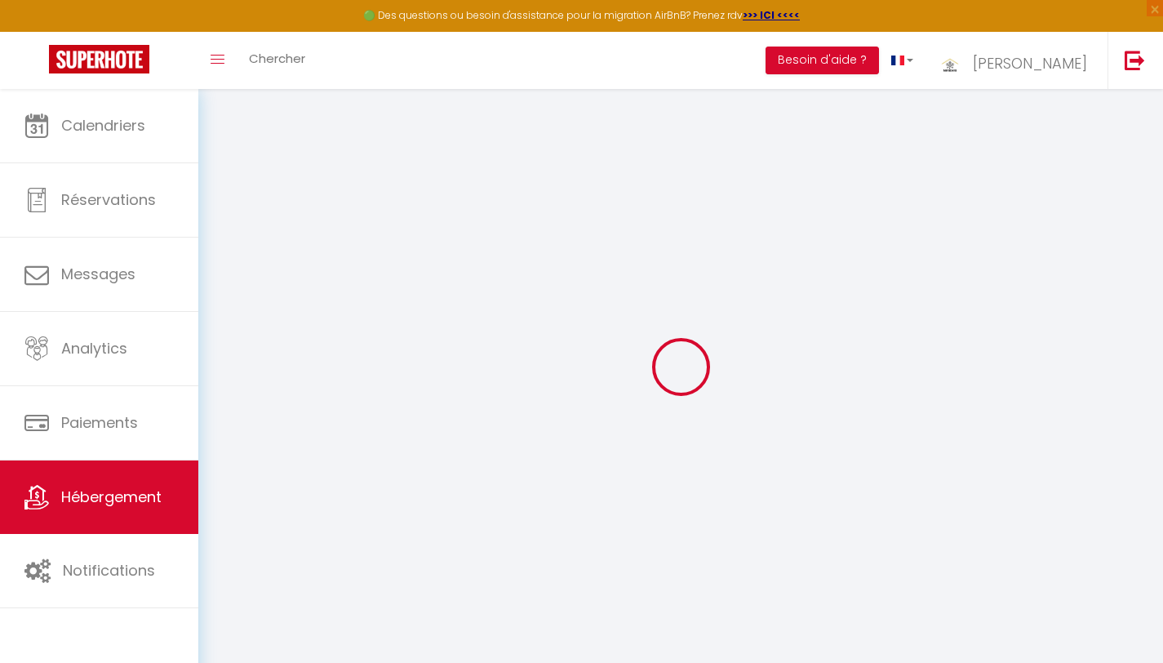
type input "25"
select select
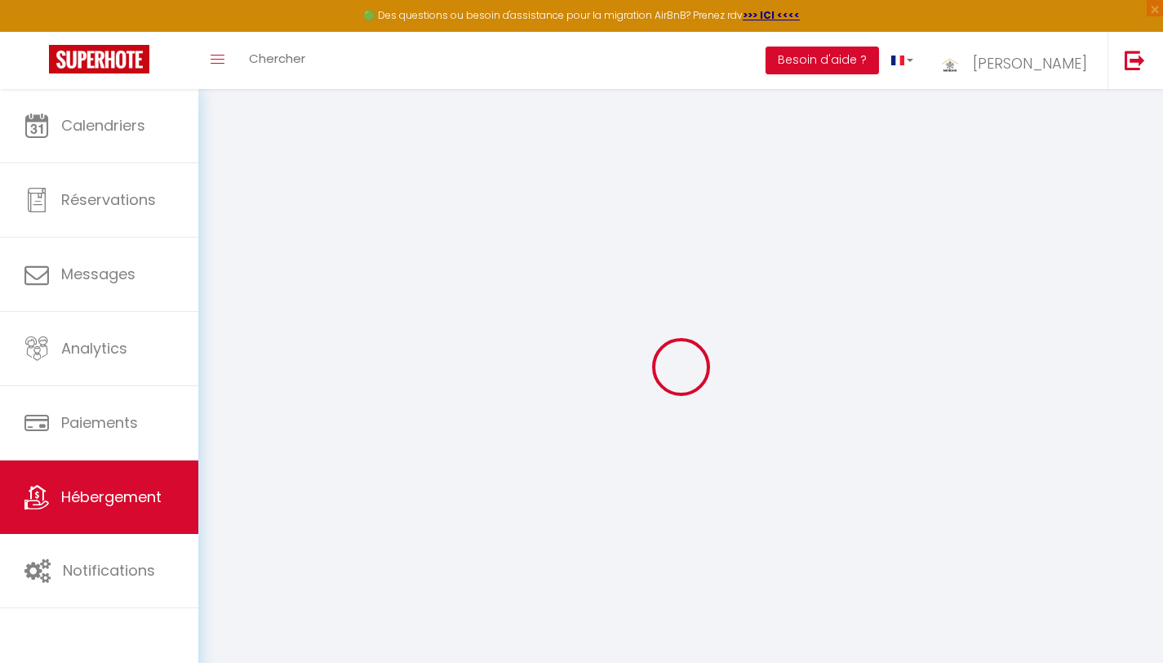
select select
type input "Villa Prestigia Argane Entree Oliverie،"
type input "40000"
type input "[GEOGRAPHIC_DATA]"
select select "146"
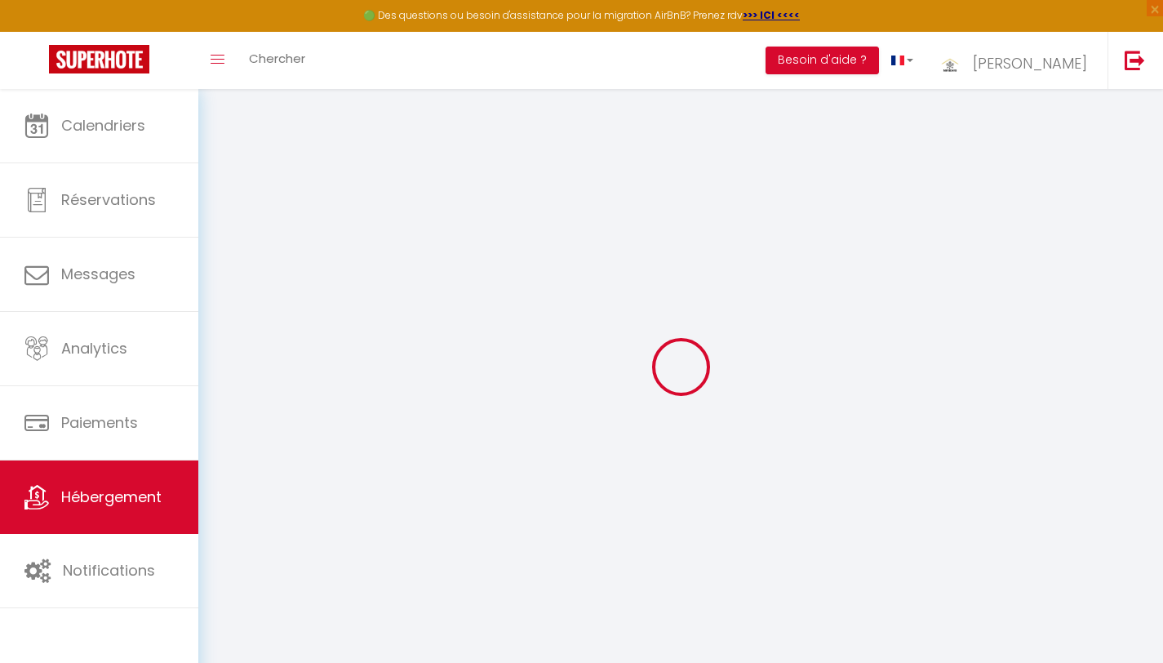
type input "[EMAIL_ADDRESS][DOMAIN_NAME]"
select select "10810"
checkbox input "false"
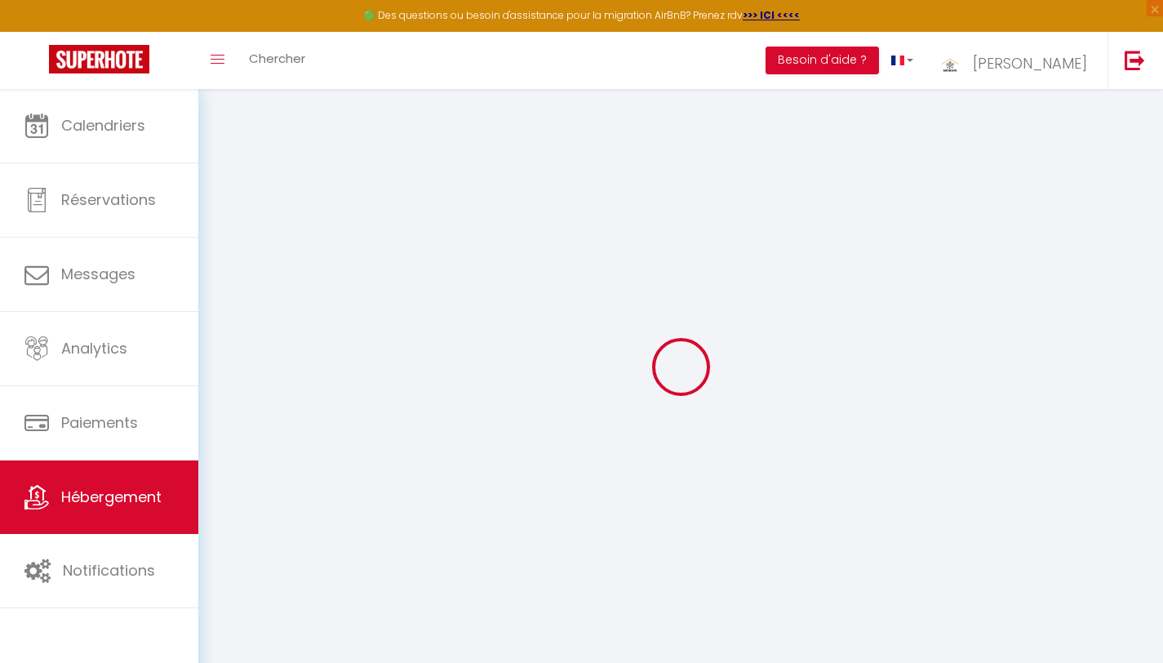
checkbox input "false"
type input "0"
select select
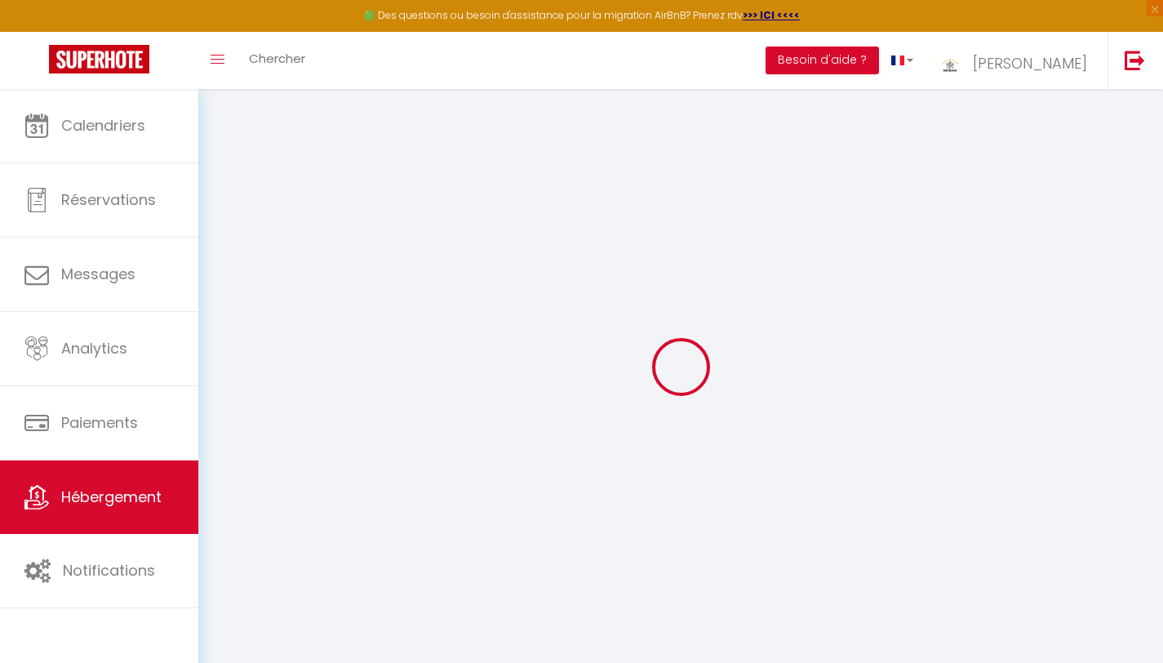
select select
checkbox input "false"
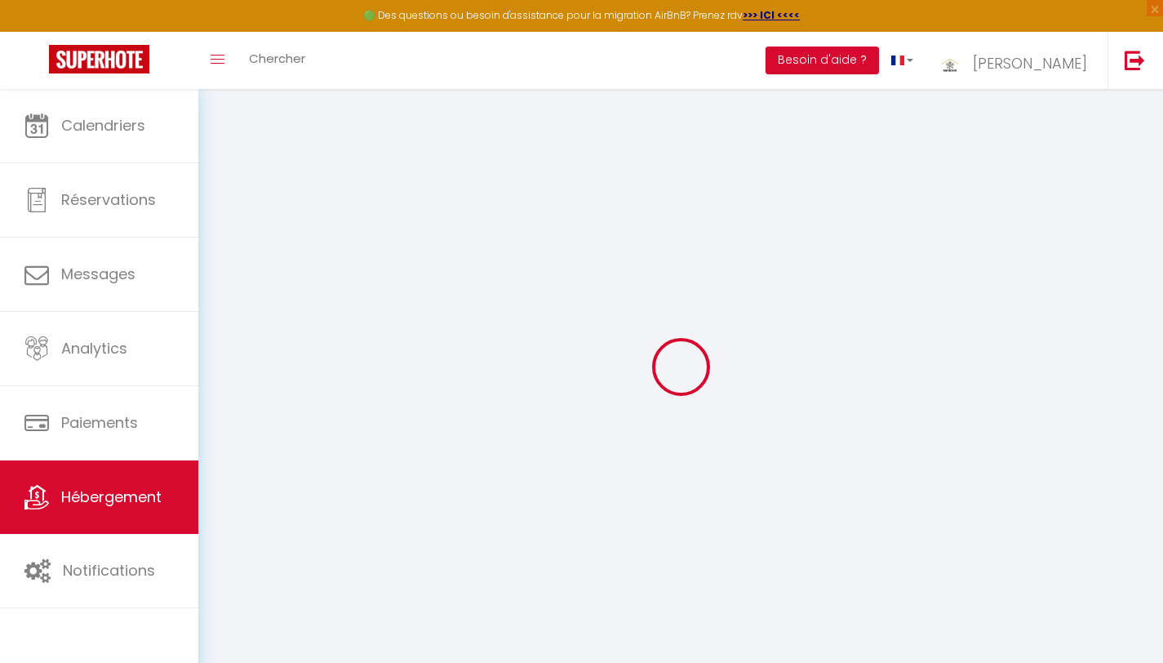
checkbox input "false"
select select
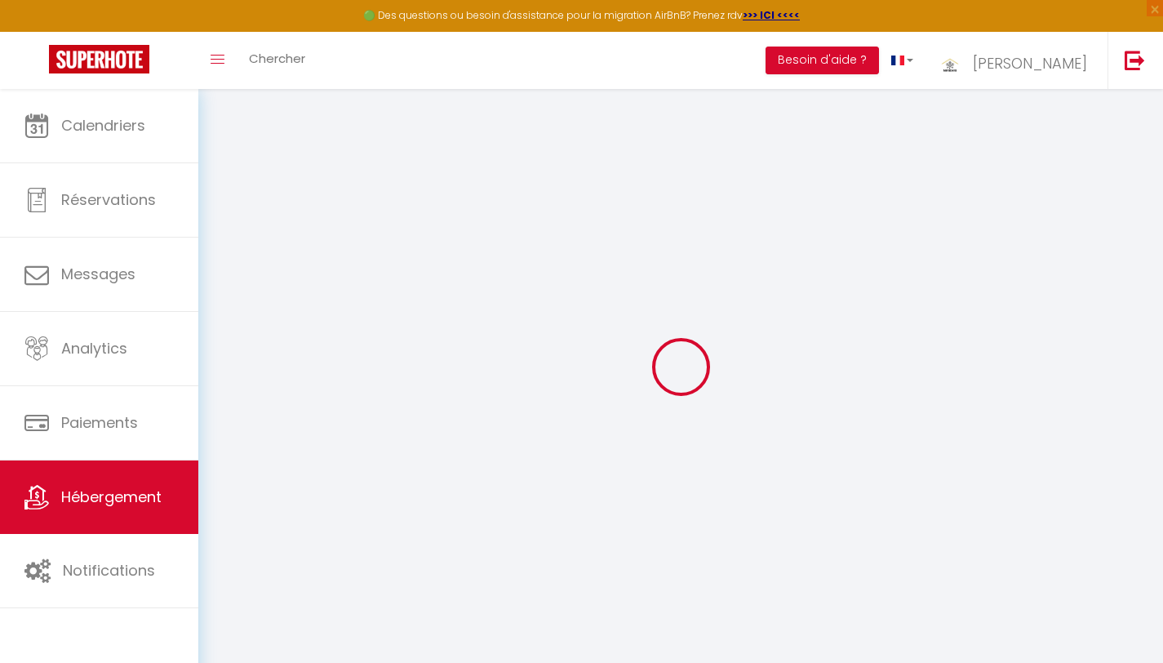
select select
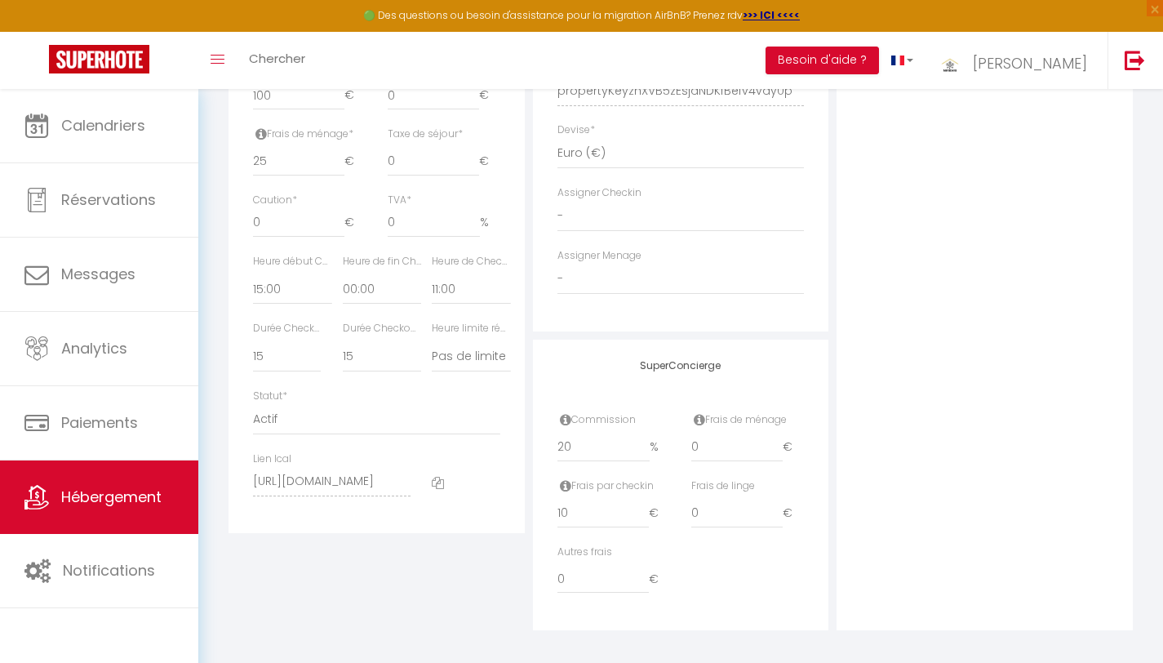
scroll to position [768, 0]
click at [704, 456] on input "0" at bounding box center [736, 445] width 91 height 29
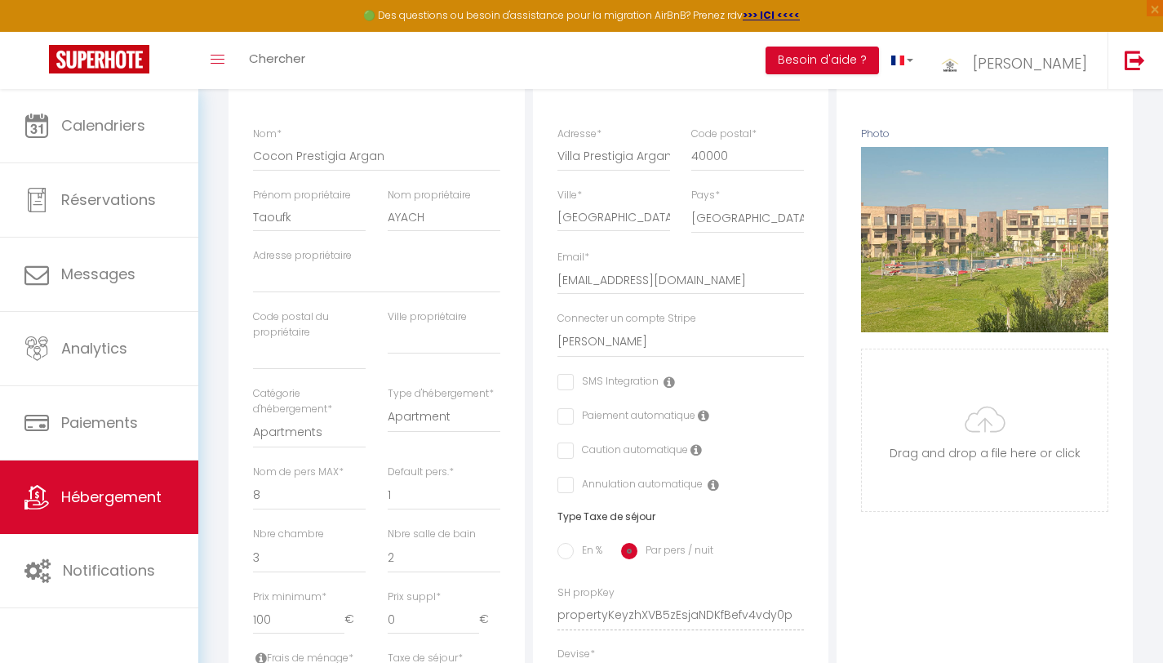
scroll to position [0, 0]
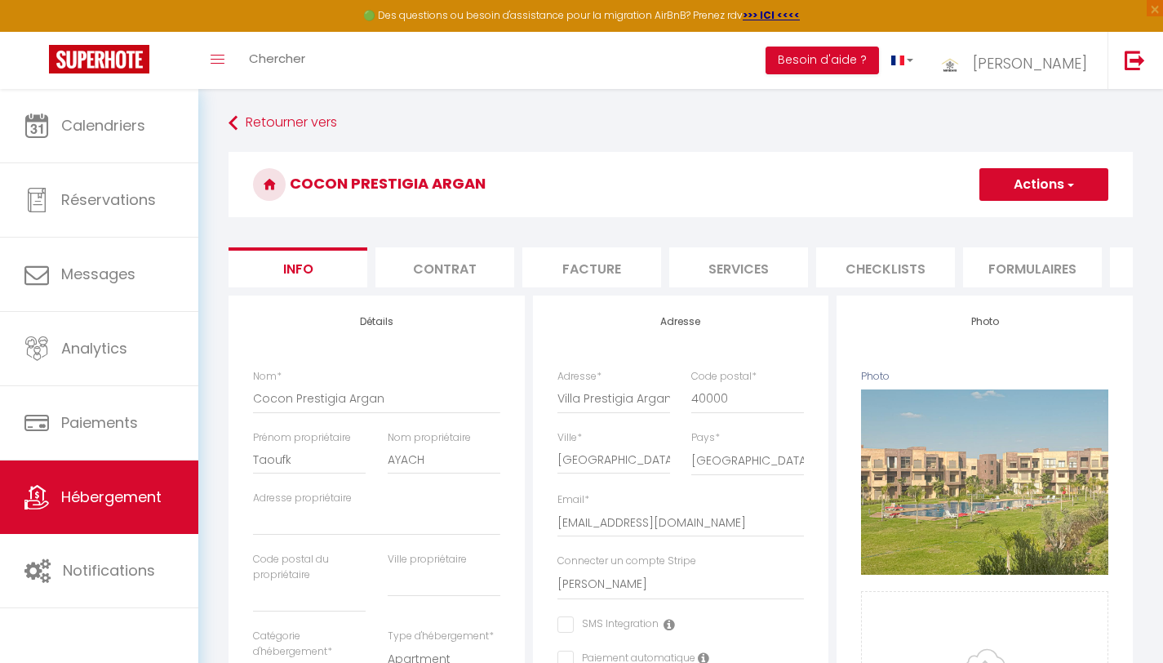
click at [1044, 187] on button "Actions" at bounding box center [1044, 184] width 129 height 33
click at [976, 221] on input "Enregistrer" at bounding box center [979, 220] width 60 height 16
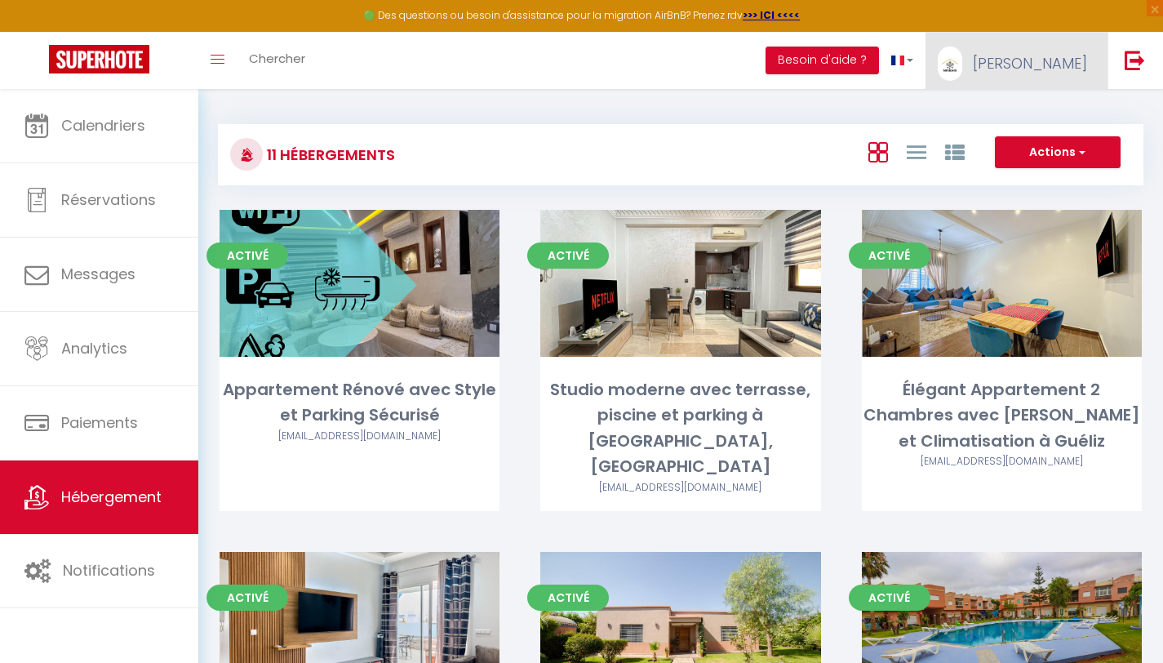
click at [1046, 53] on span "[PERSON_NAME]" at bounding box center [1030, 63] width 114 height 20
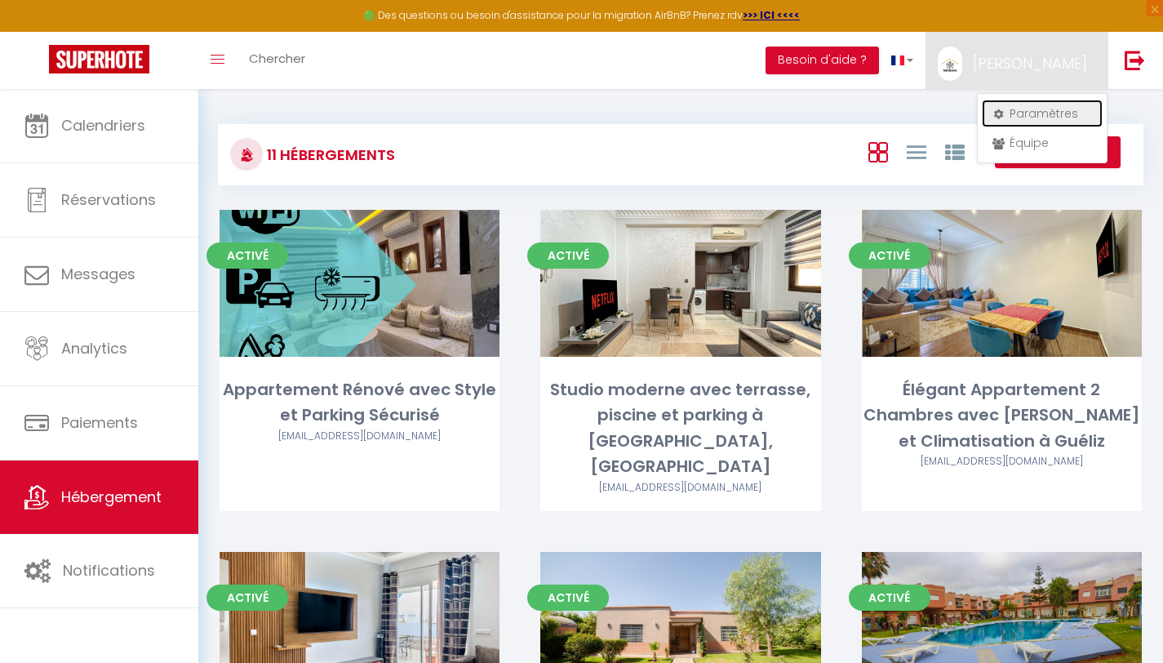
click at [1026, 113] on link "Paramètres" at bounding box center [1042, 114] width 121 height 28
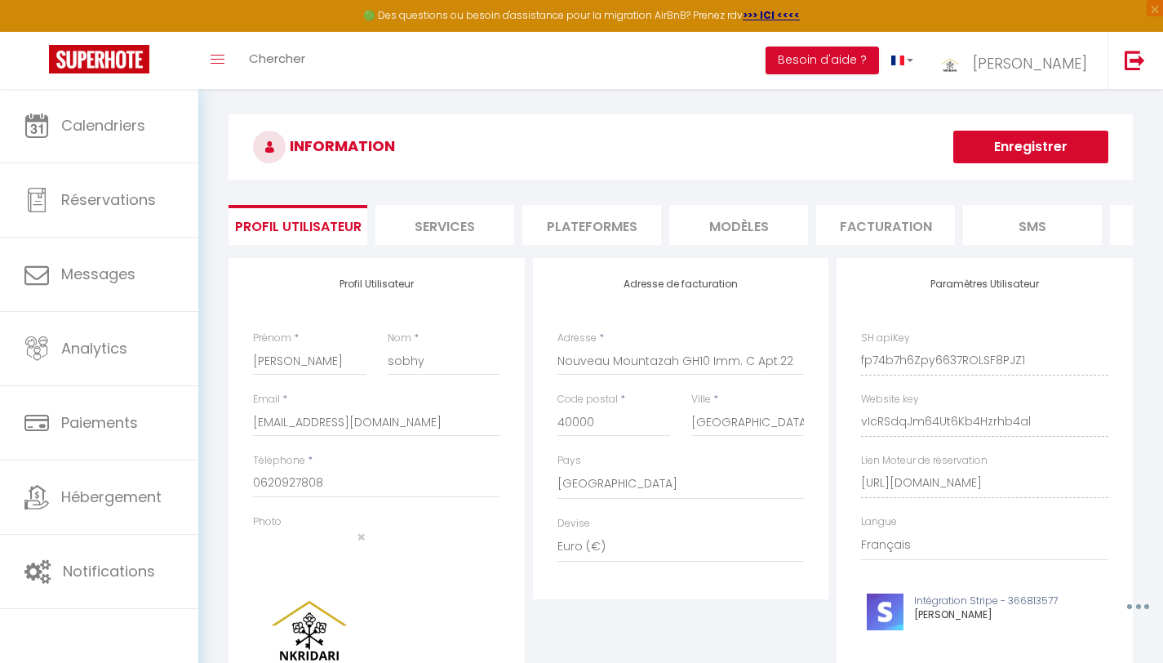
scroll to position [12, 0]
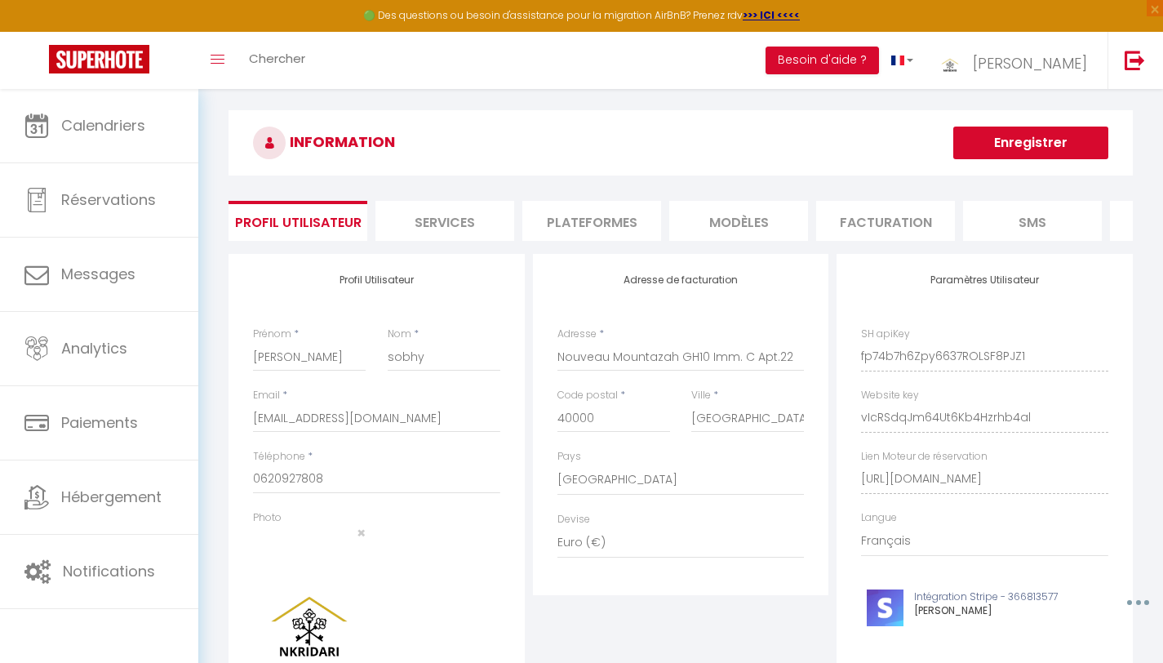
click at [437, 229] on li "Services" at bounding box center [445, 221] width 139 height 40
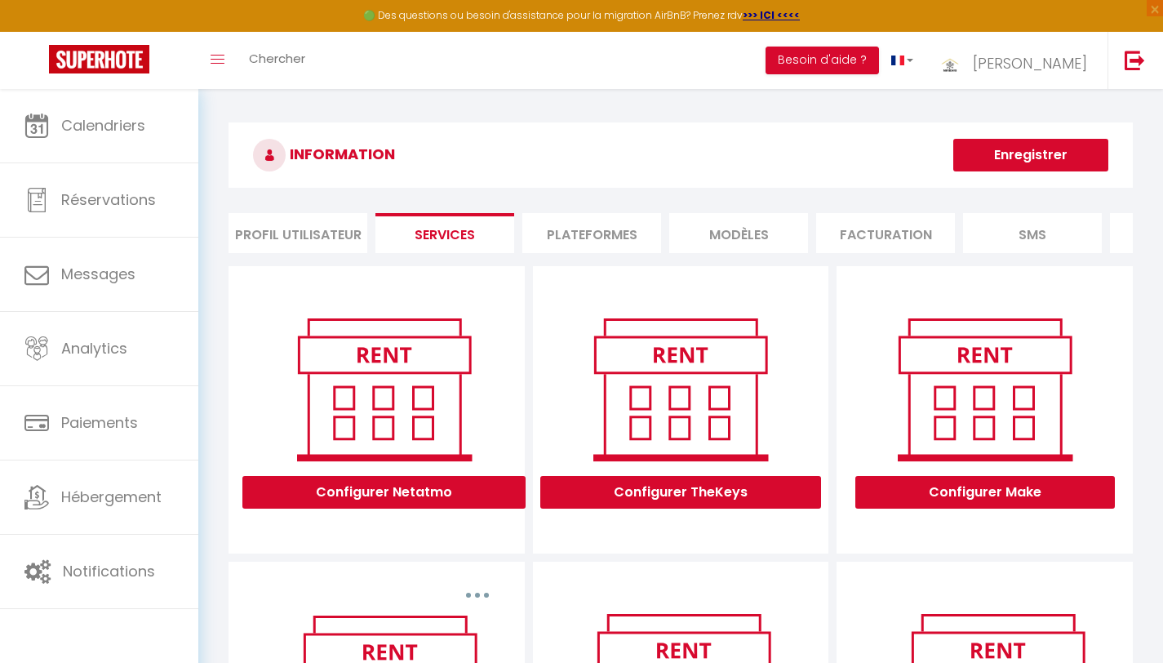
click at [598, 231] on li "Plateformes" at bounding box center [591, 233] width 139 height 40
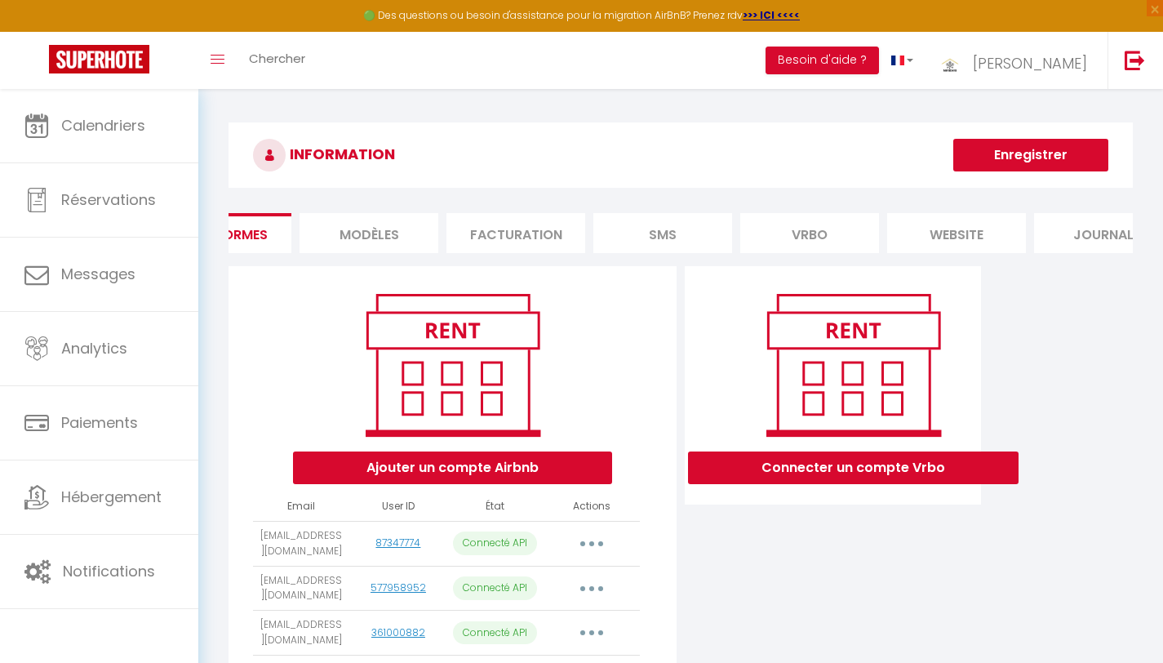
scroll to position [0, 418]
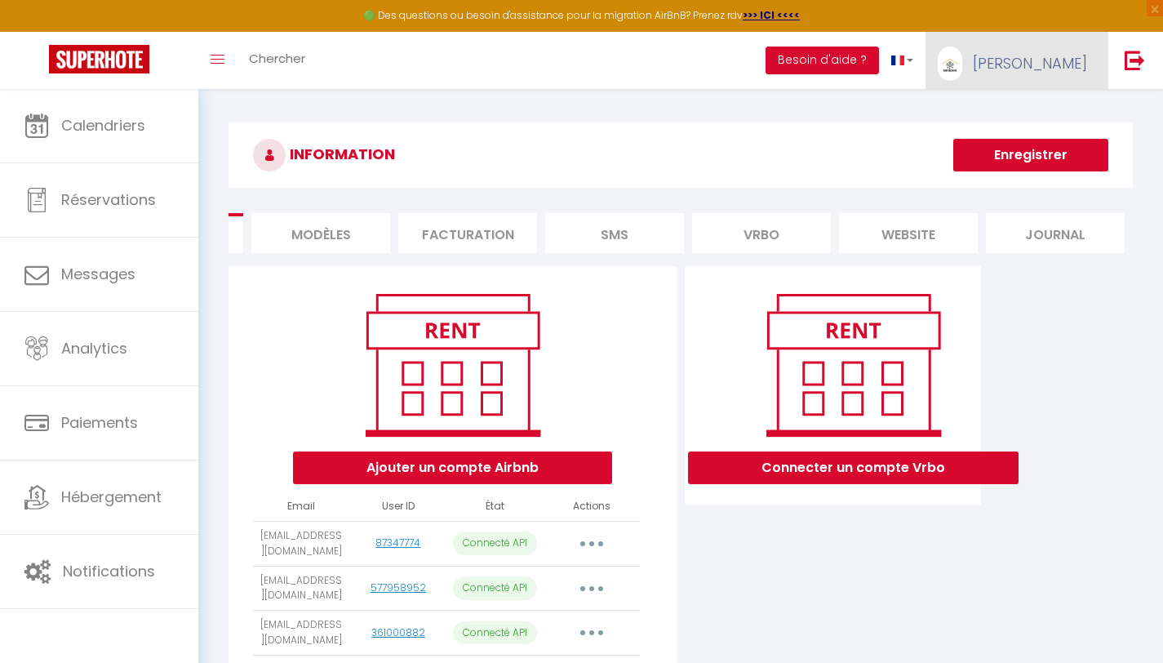
click at [1045, 65] on span "[PERSON_NAME]" at bounding box center [1030, 63] width 114 height 20
click at [1020, 138] on link "Équipe" at bounding box center [1042, 143] width 121 height 28
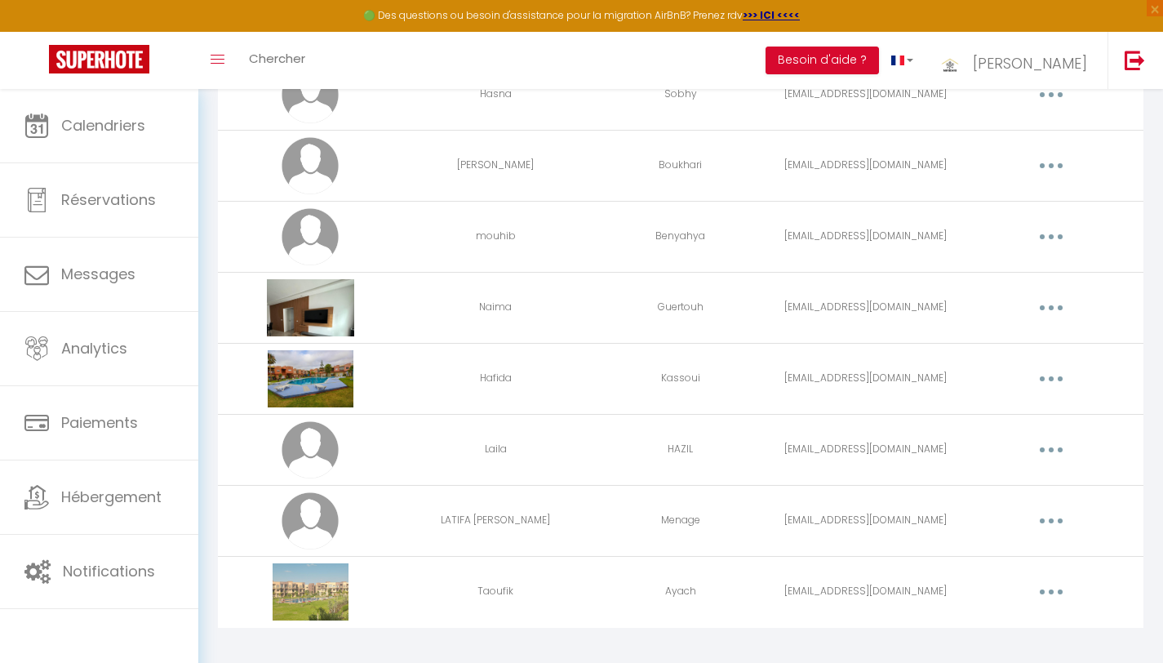
scroll to position [184, 0]
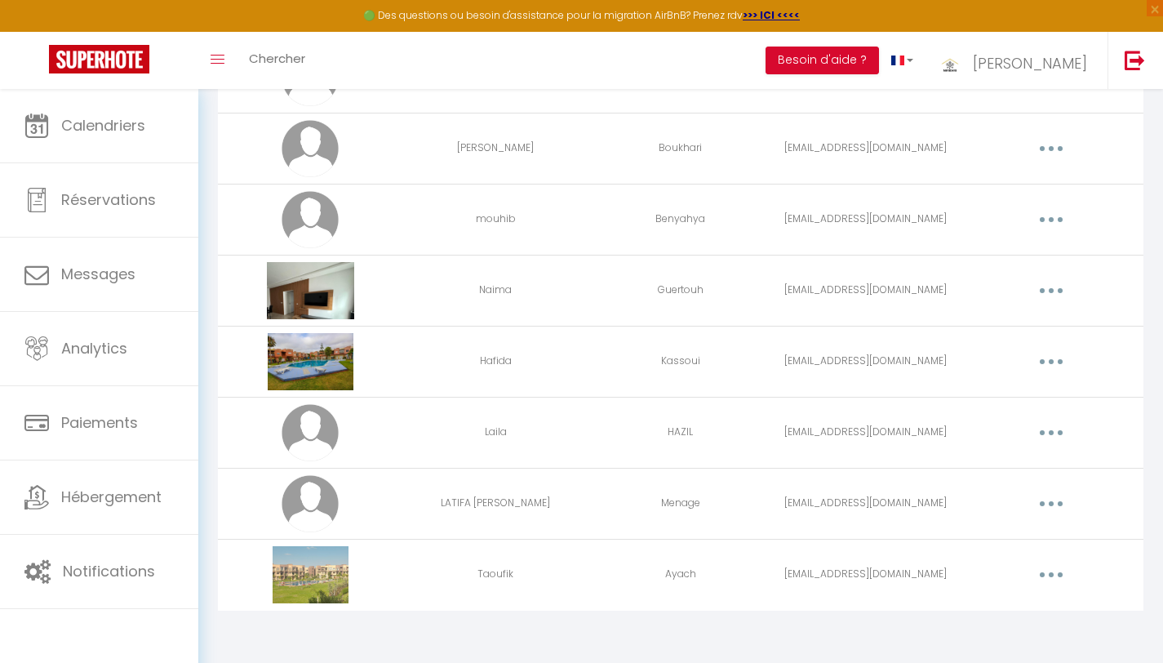
click at [1054, 571] on button "button" at bounding box center [1052, 575] width 46 height 26
click at [983, 611] on link "Editer" at bounding box center [1009, 612] width 121 height 28
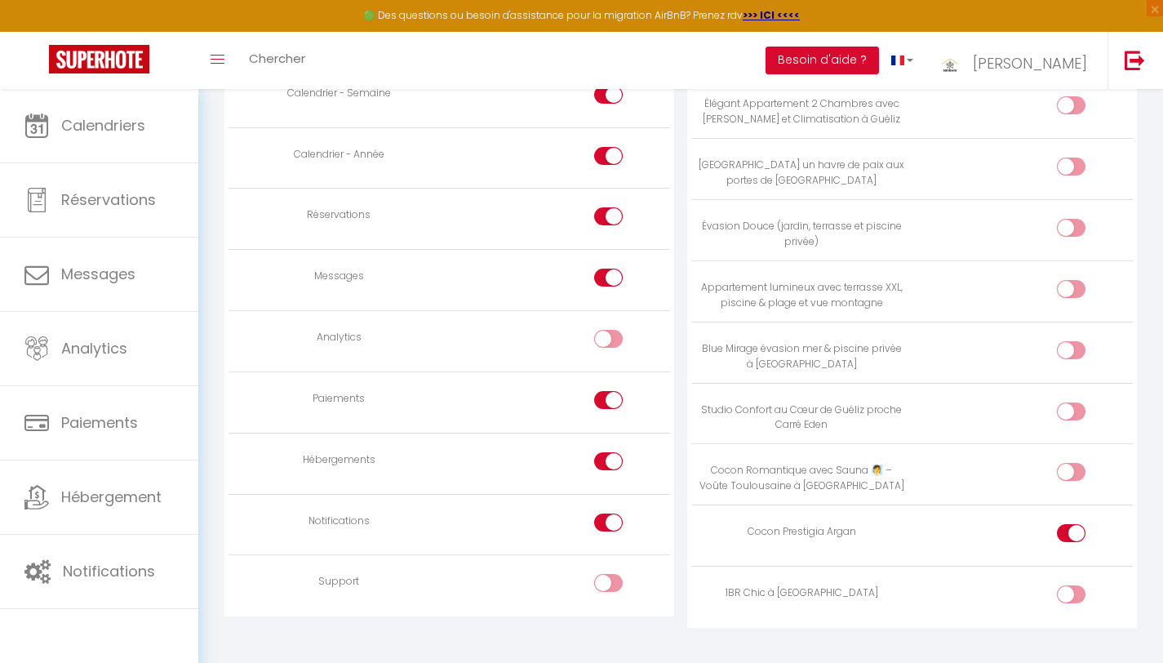
scroll to position [1176, 0]
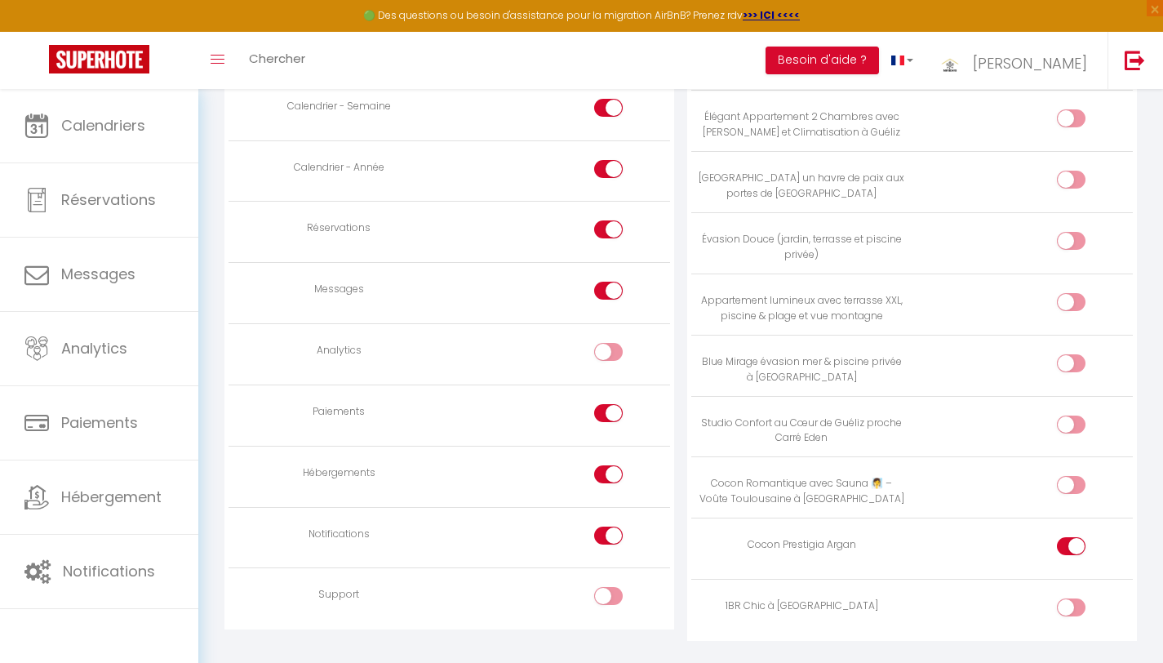
click at [1067, 598] on div at bounding box center [1071, 607] width 29 height 18
click at [1071, 598] on input "checkbox" at bounding box center [1085, 610] width 29 height 24
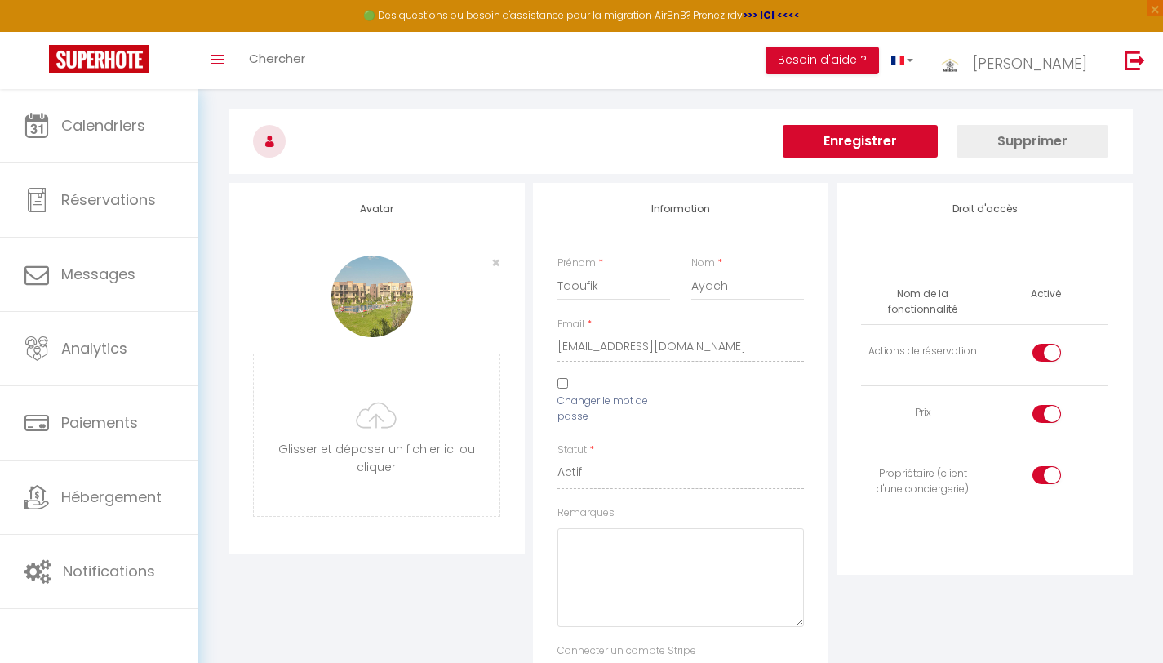
scroll to position [0, 0]
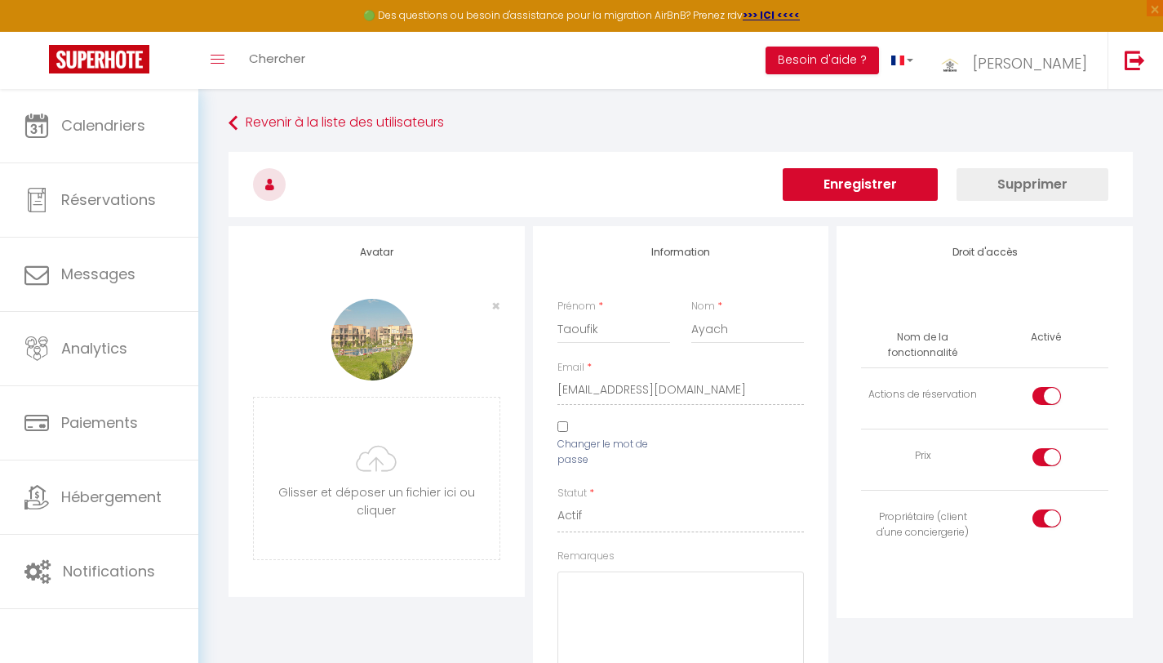
click at [866, 187] on button "Enregistrer" at bounding box center [860, 184] width 155 height 33
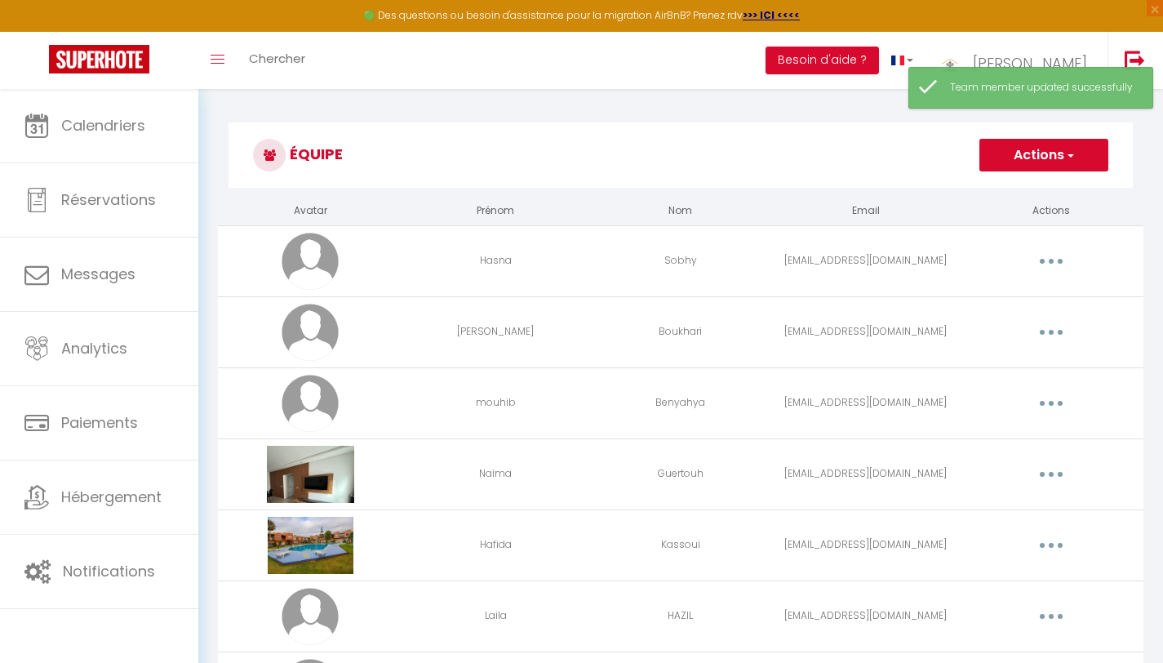
scroll to position [184, 0]
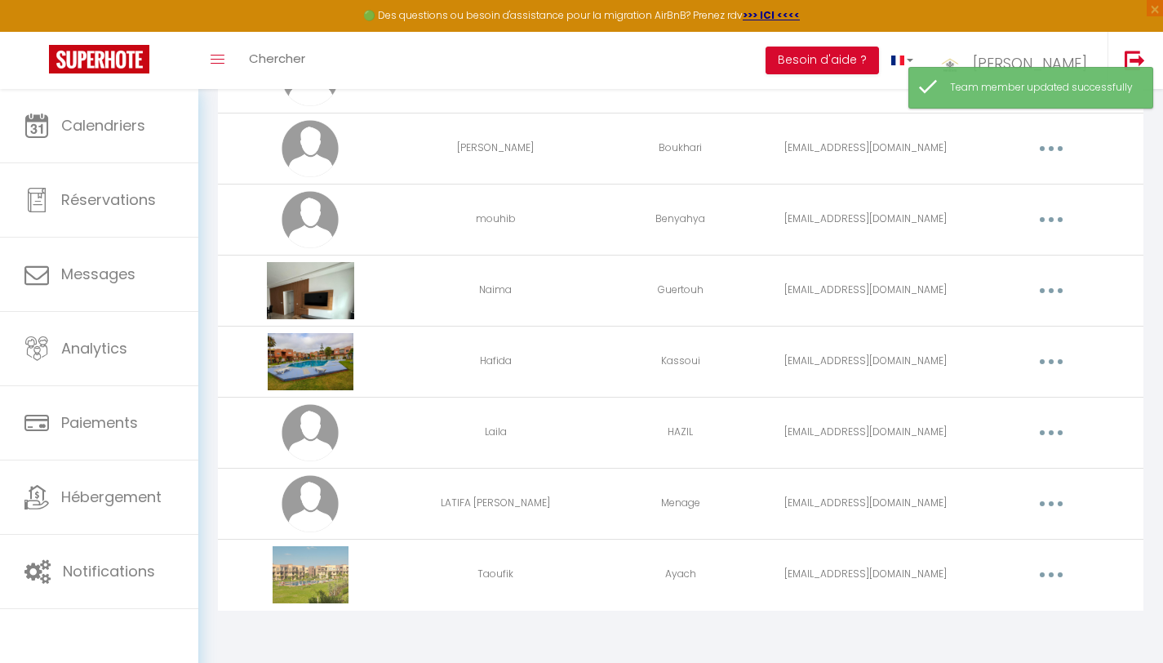
click at [1051, 577] on icon "button" at bounding box center [1051, 574] width 5 height 5
click at [1004, 611] on link "Editer" at bounding box center [1009, 612] width 121 height 28
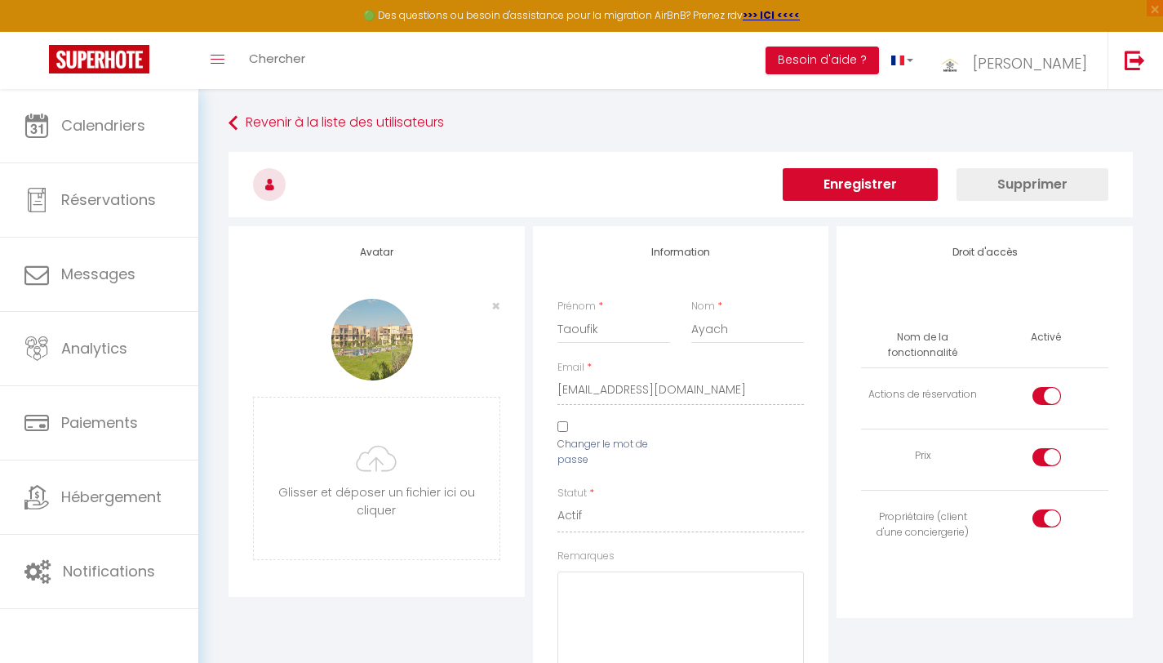
click at [890, 188] on button "Enregistrer" at bounding box center [860, 184] width 155 height 33
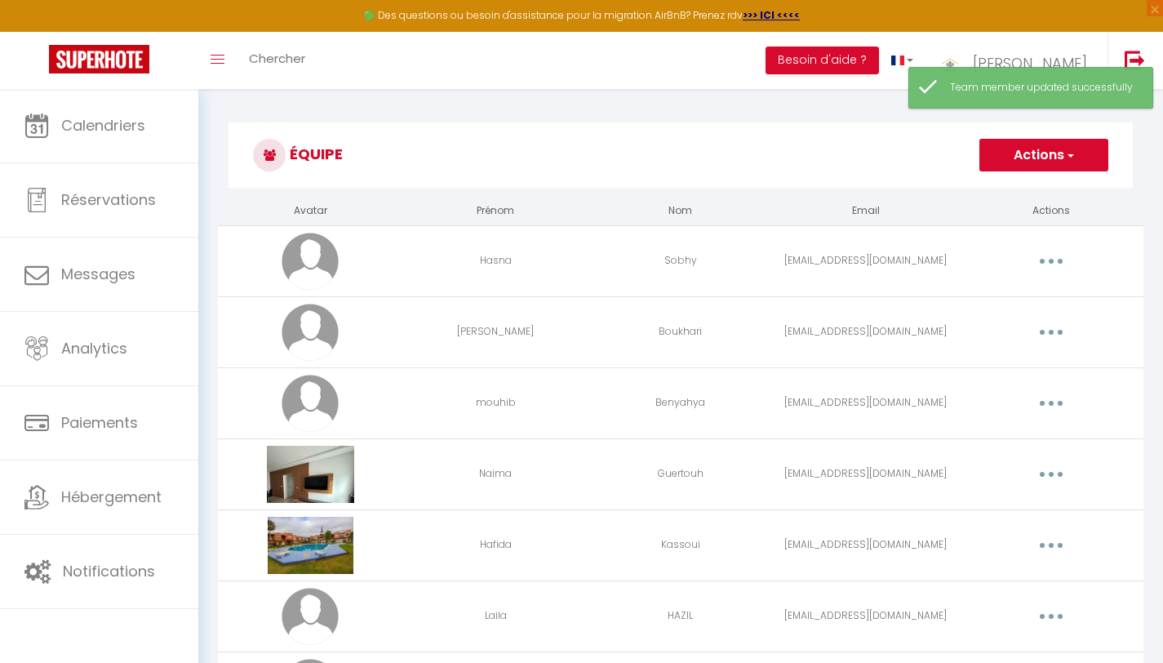
click at [214, 101] on div "Équipe Actions Ajouter un nouvel utilisateur Avatar Prénom Nom Email Actions [P…" at bounding box center [680, 468] width 965 height 758
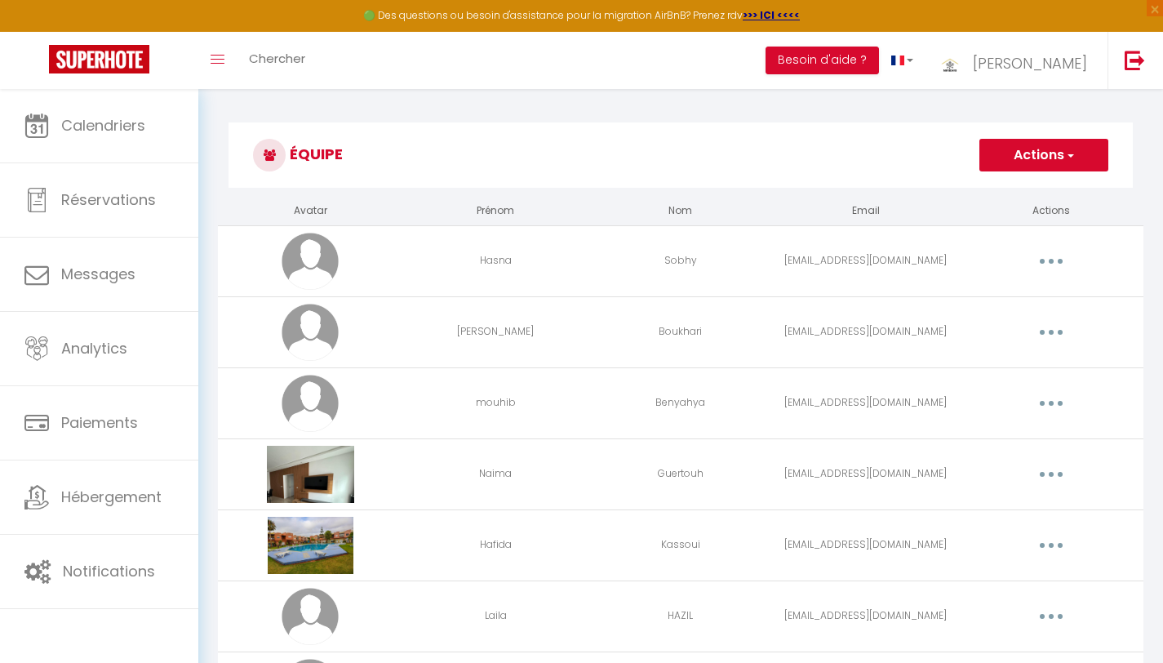
click at [440, 459] on td "Naima" at bounding box center [495, 473] width 185 height 71
